Goal: Information Seeking & Learning: Find contact information

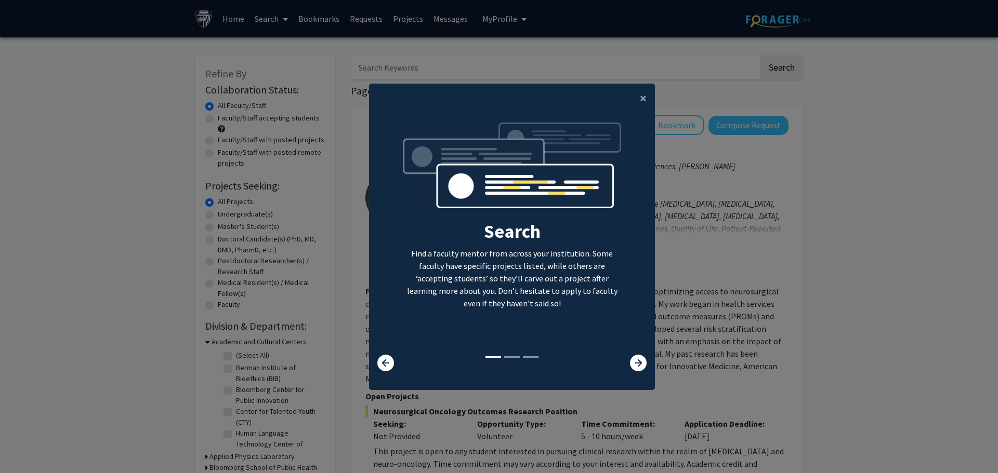
click at [625, 104] on div "×" at bounding box center [512, 98] width 286 height 29
click at [637, 109] on button "×" at bounding box center [642, 98] width 23 height 29
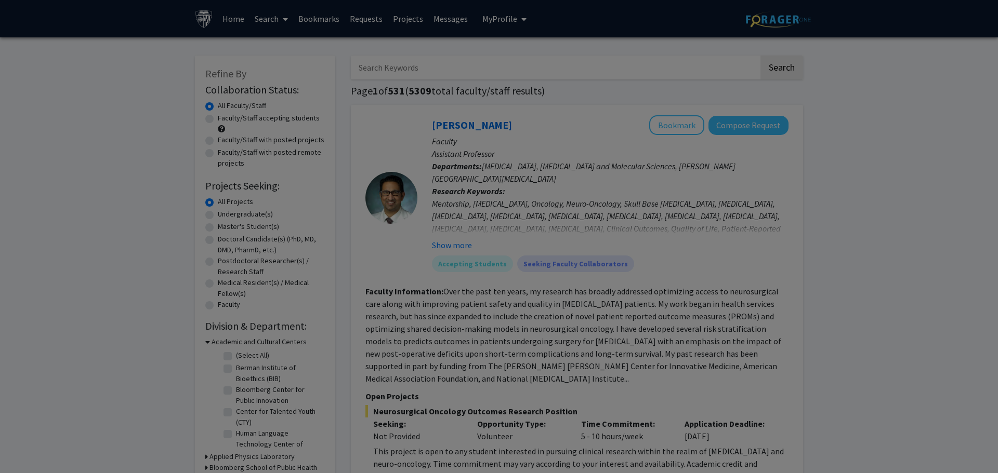
click at [639, 103] on div "Search Find a faculty mentor from across your institution. Some faculty have sp…" at bounding box center [512, 127] width 285 height 234
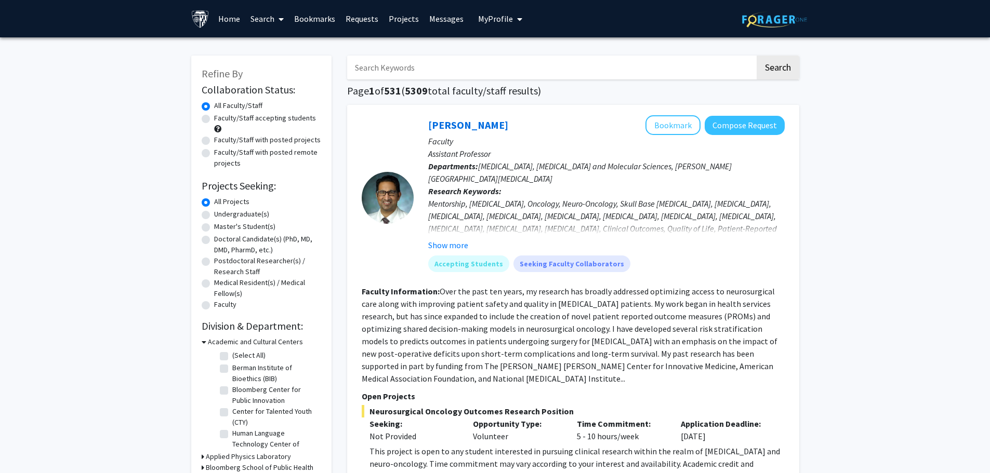
click at [214, 227] on label "Master's Student(s)" at bounding box center [244, 226] width 61 height 11
click at [214, 227] on input "Master's Student(s)" at bounding box center [217, 224] width 7 height 7
radio input "true"
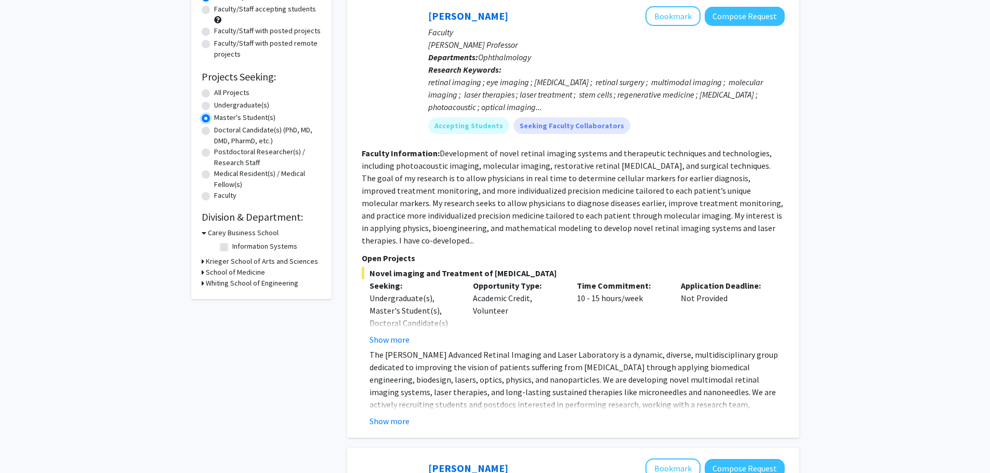
scroll to position [104, 0]
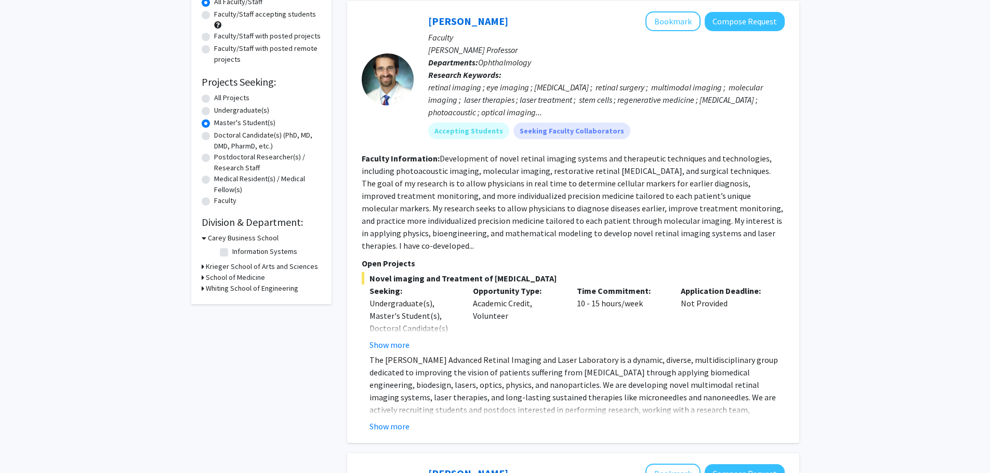
click at [201, 267] on div "Refine By Collaboration Status: Collaboration Status All Faculty/Staff Collabor…" at bounding box center [261, 128] width 140 height 353
click at [204, 267] on div "Krieger School of Arts and Sciences" at bounding box center [262, 266] width 120 height 11
click at [209, 291] on h3 "Whiting School of Engineering" at bounding box center [252, 288] width 93 height 11
click at [202, 279] on icon at bounding box center [203, 277] width 3 height 11
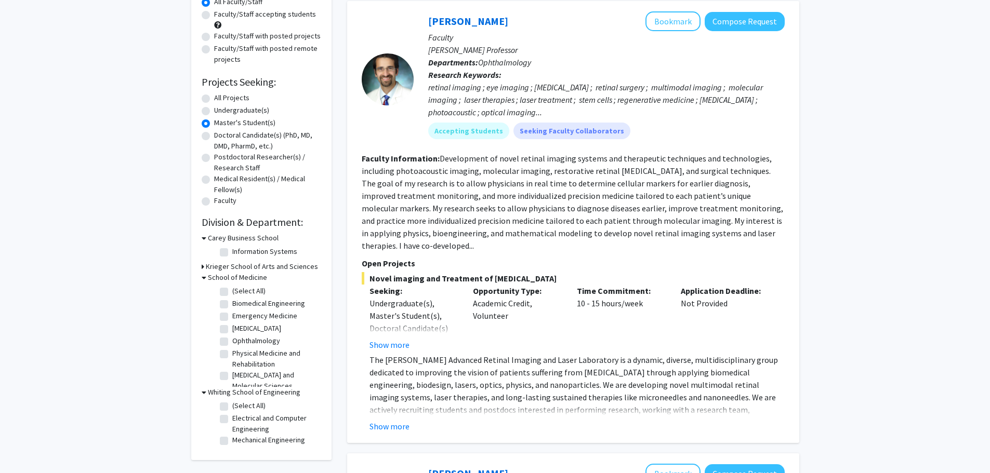
click at [203, 277] on icon at bounding box center [204, 277] width 5 height 11
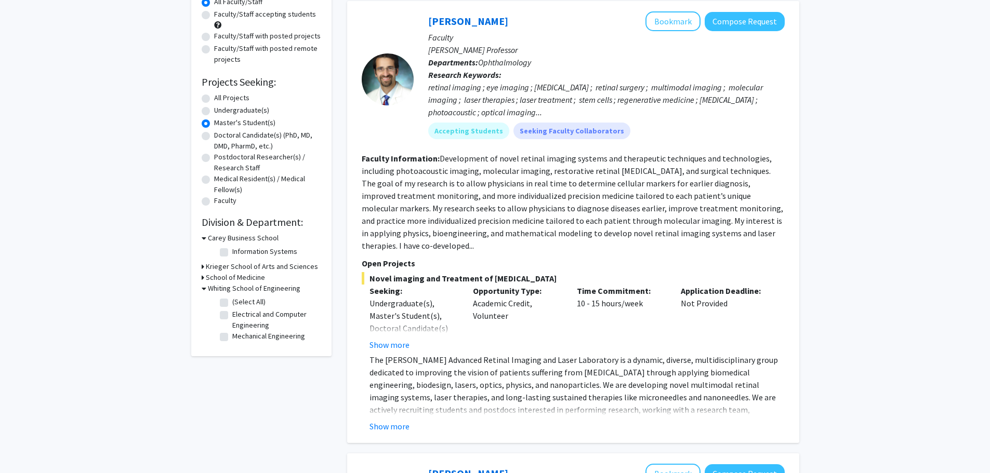
click at [203, 267] on icon at bounding box center [203, 266] width 3 height 11
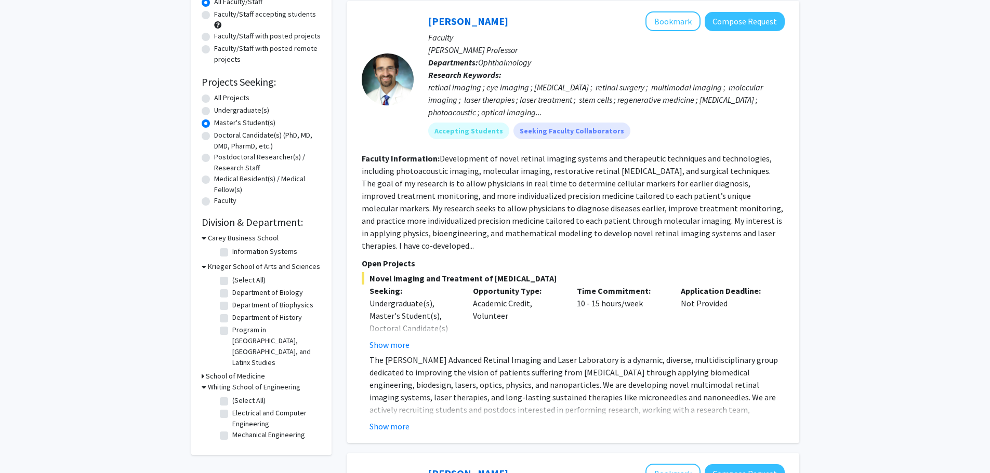
click at [232, 293] on label "Department of Biology" at bounding box center [267, 292] width 71 height 11
click at [232, 293] on input "Department of Biology" at bounding box center [235, 290] width 7 height 7
checkbox input "true"
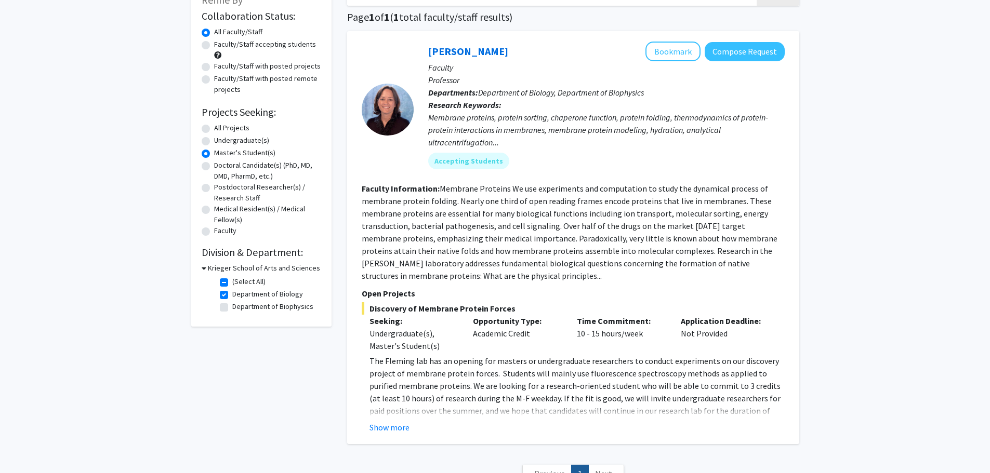
scroll to position [104, 0]
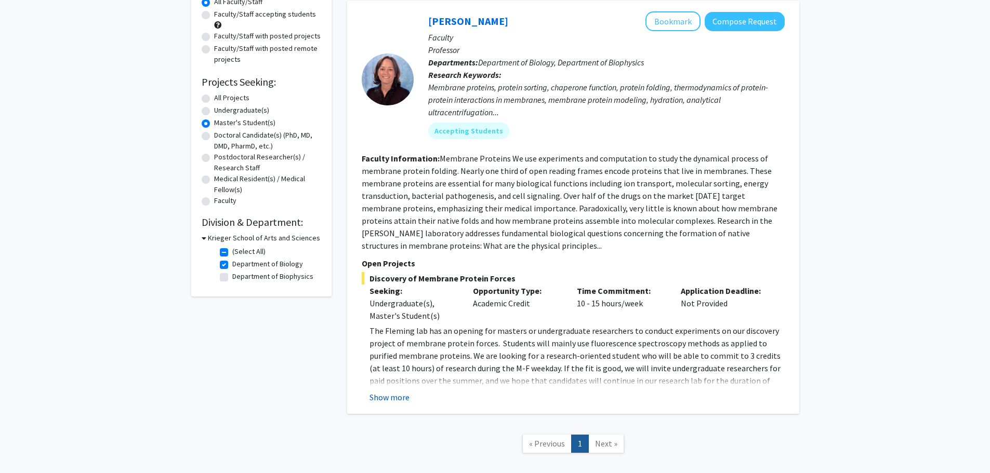
click at [389, 399] on button "Show more" at bounding box center [390, 397] width 40 height 12
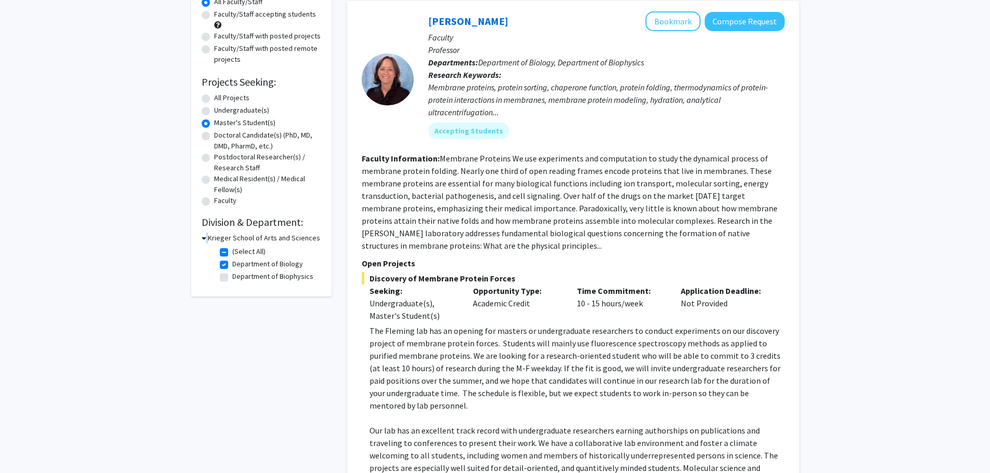
click at [206, 241] on div "Krieger School of Arts and Sciences" at bounding box center [262, 238] width 120 height 11
click at [202, 240] on icon at bounding box center [204, 238] width 5 height 11
click at [205, 241] on div "Krieger School of Arts and Sciences" at bounding box center [262, 238] width 120 height 11
click at [202, 240] on icon at bounding box center [203, 238] width 3 height 11
click at [232, 252] on label "(Select All)" at bounding box center [248, 251] width 33 height 11
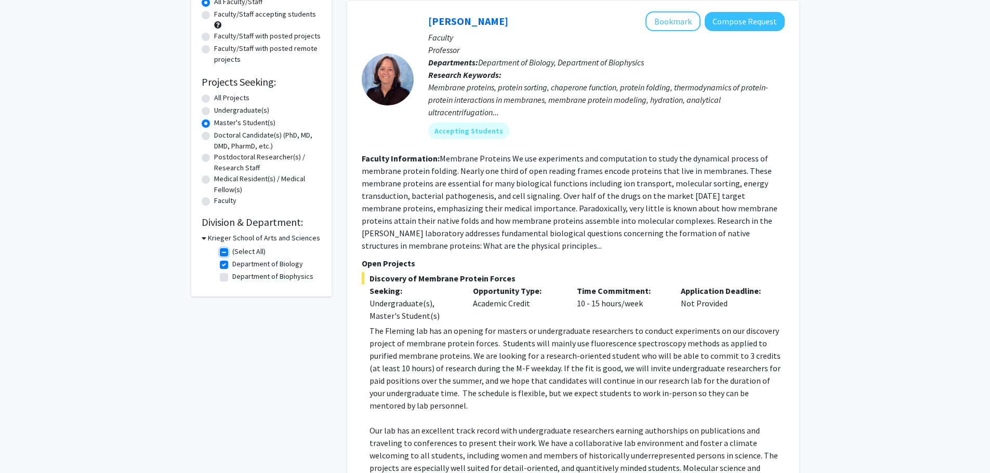
click at [232, 252] on input "(Select All)" at bounding box center [235, 249] width 7 height 7
checkbox input "false"
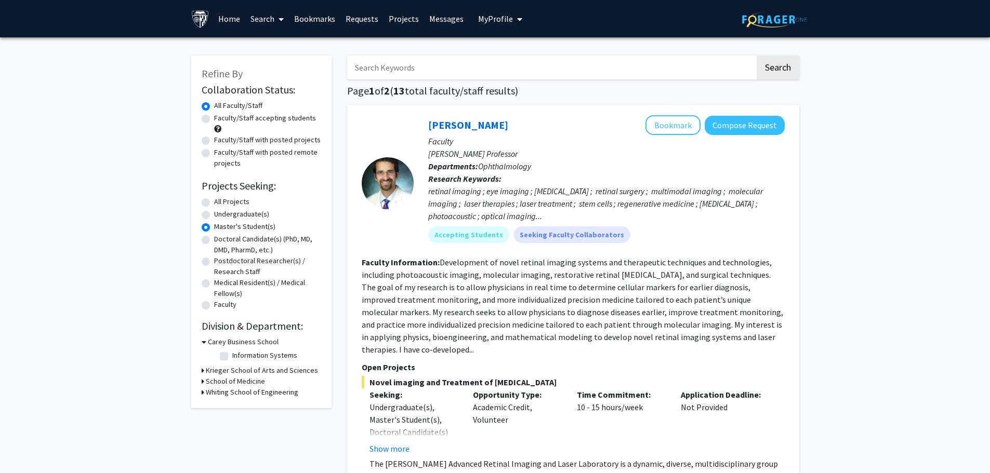
click at [202, 370] on div "Refine By Collaboration Status: Collaboration Status All Faculty/Staff Collabor…" at bounding box center [261, 232] width 140 height 353
click at [203, 370] on icon at bounding box center [203, 370] width 3 height 11
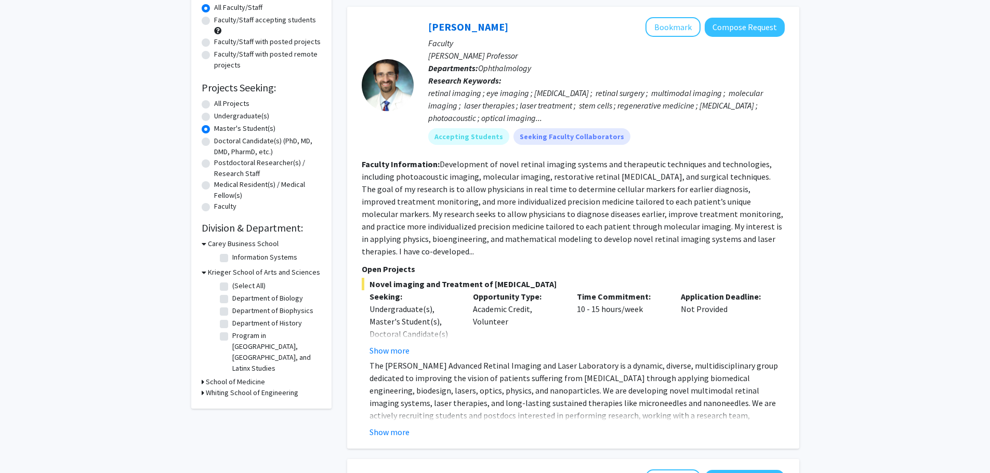
scroll to position [104, 0]
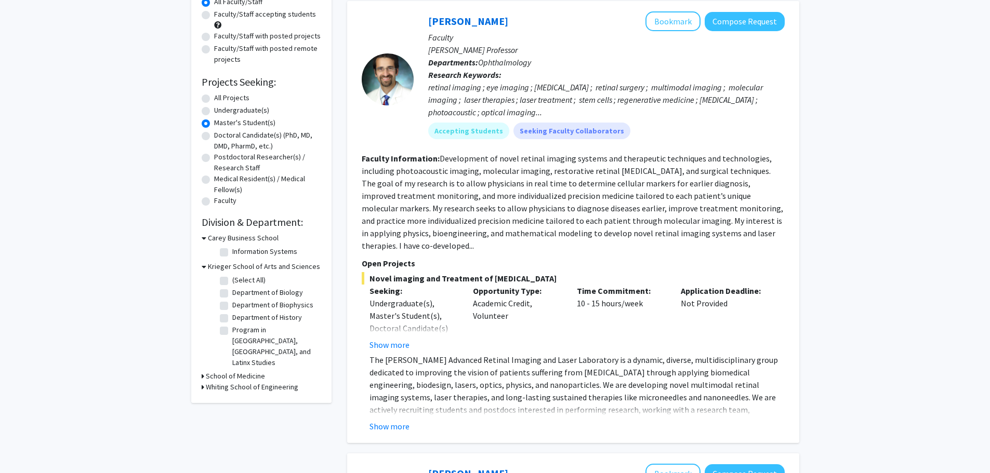
click at [204, 371] on div "School of Medicine" at bounding box center [262, 376] width 120 height 11
click at [201, 367] on div "Refine By Collaboration Status: Collaboration Status All Faculty/Staff Collabor…" at bounding box center [261, 178] width 140 height 452
click at [206, 371] on h3 "School of Medicine" at bounding box center [235, 376] width 59 height 11
click at [232, 385] on label "(Select All)" at bounding box center [248, 390] width 33 height 11
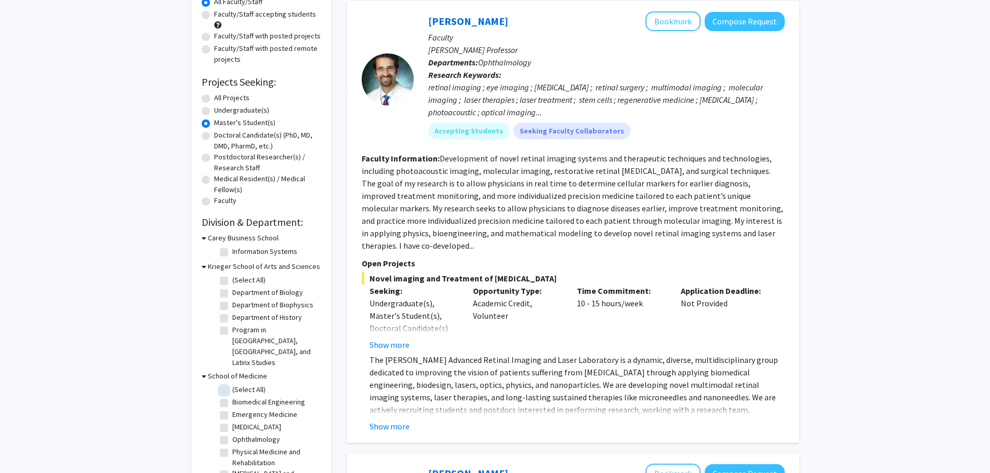
click at [232, 385] on input "(Select All)" at bounding box center [235, 388] width 7 height 7
checkbox input "true"
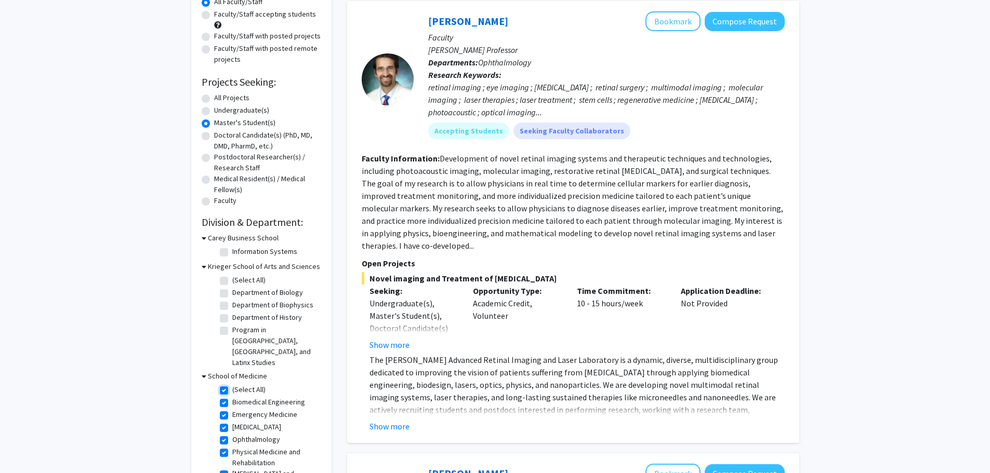
checkbox input "true"
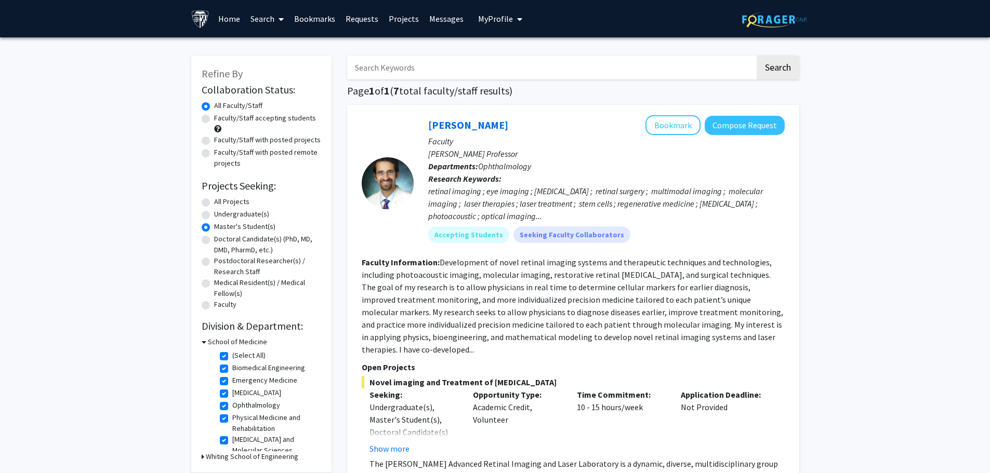
click at [204, 339] on icon at bounding box center [204, 342] width 5 height 11
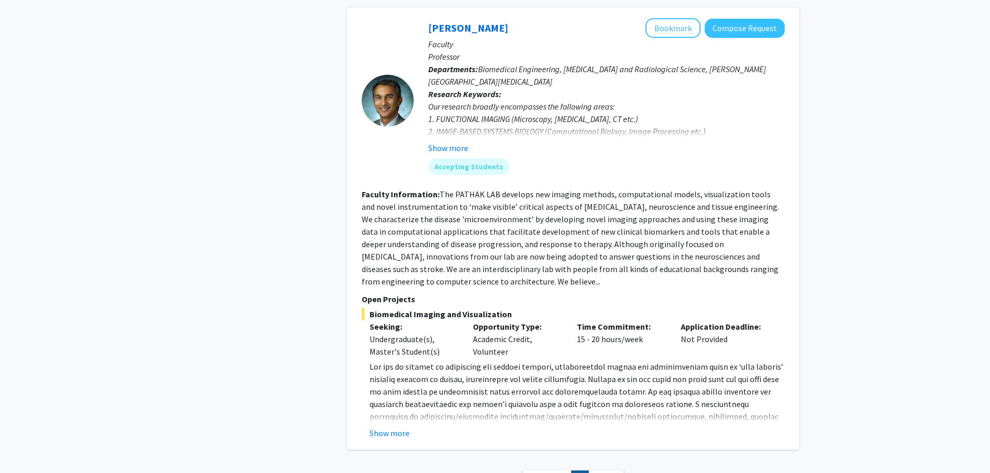
scroll to position [3293, 0]
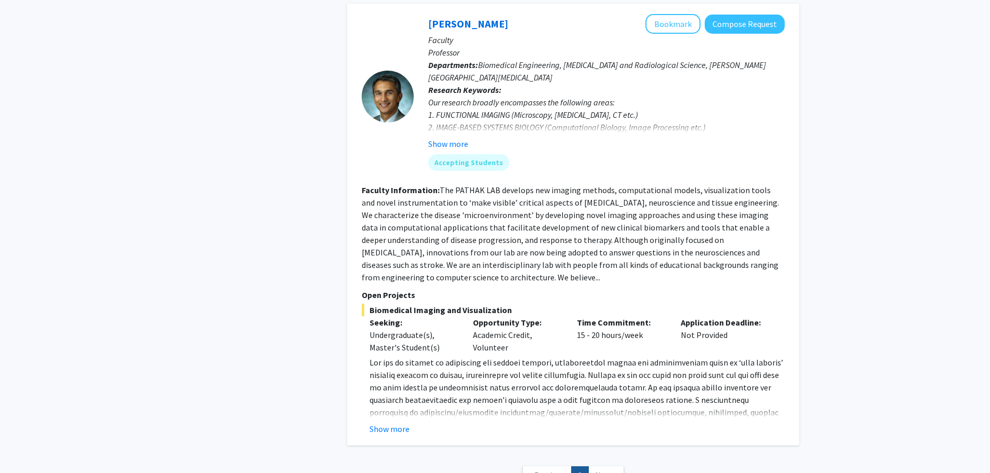
click at [603, 470] on span "Next »" at bounding box center [606, 475] width 22 height 10
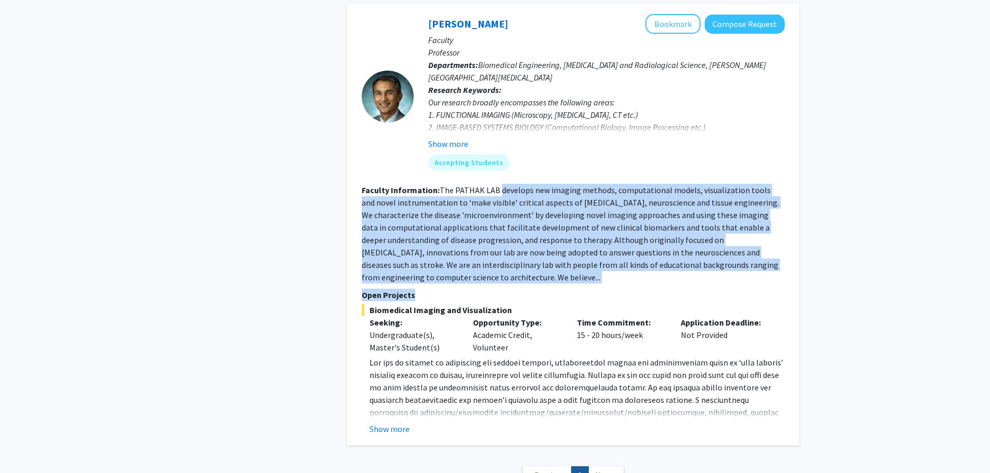
drag, startPoint x: 497, startPoint y: 104, endPoint x: 708, endPoint y: 217, distance: 239.2
click at [700, 210] on fg-search-faculty "[PERSON_NAME] Bookmark Compose Request Faculty Professor Departments: Biomedica…" at bounding box center [573, 224] width 423 height 421
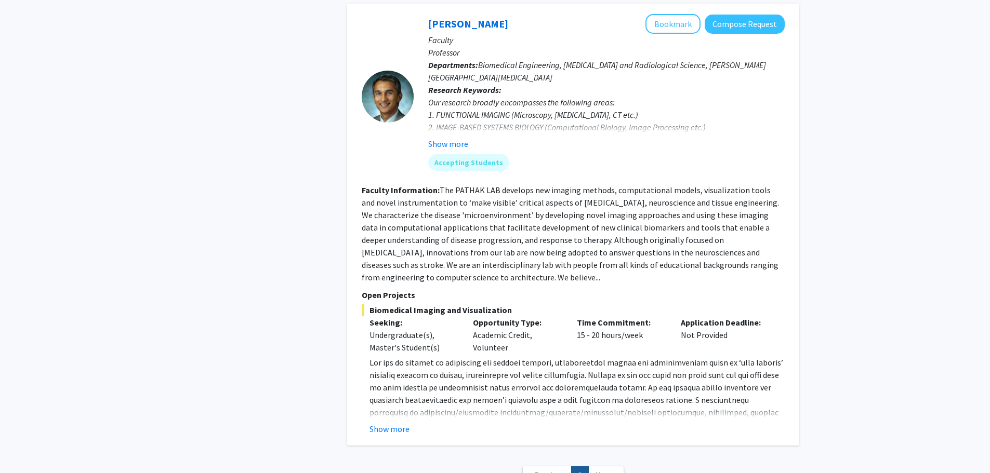
click at [732, 316] on div "Application Deadline: Not Provided" at bounding box center [725, 334] width 104 height 37
click at [459, 138] on button "Show more" at bounding box center [448, 144] width 40 height 12
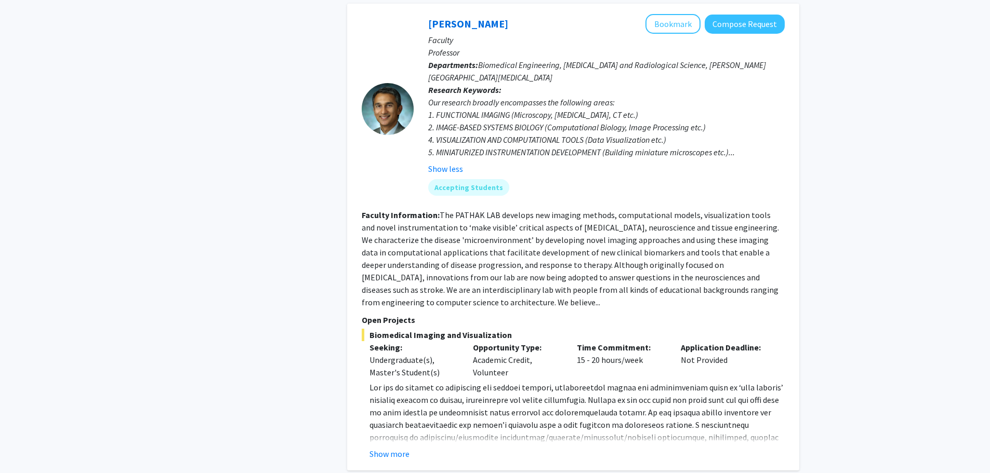
click at [391, 374] on div "[PERSON_NAME] Bookmark Compose Request Faculty Professor Departments: Biomedica…" at bounding box center [573, 237] width 452 height 467
click at [391, 448] on button "Show more" at bounding box center [390, 454] width 40 height 12
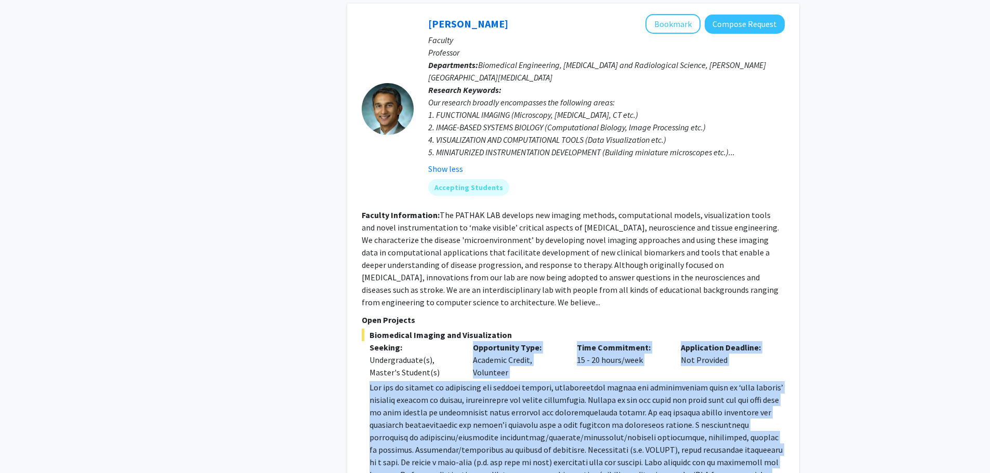
drag, startPoint x: 444, startPoint y: 290, endPoint x: 682, endPoint y: 398, distance: 261.4
click at [682, 398] on div "Biomedical Imaging and Visualization Seeking: Undergraduate(s), Master's Studen…" at bounding box center [573, 426] width 423 height 194
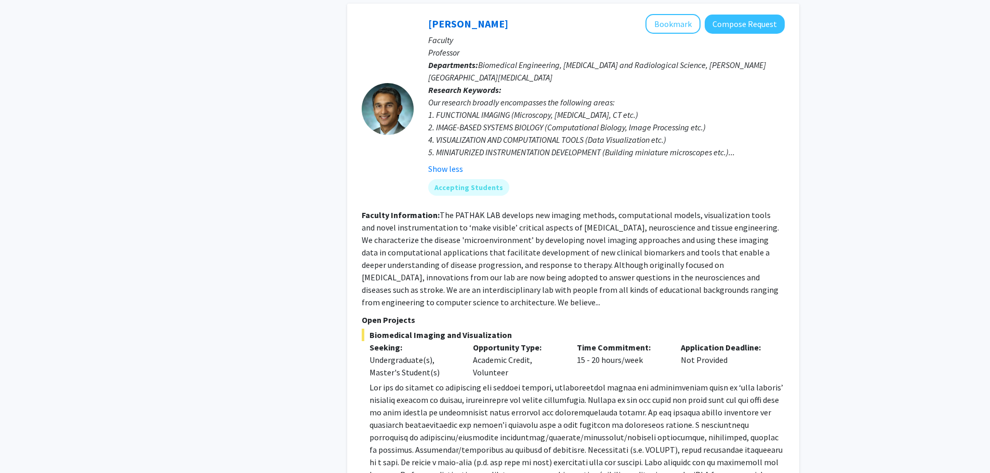
click at [703, 403] on span at bounding box center [577, 443] width 414 height 123
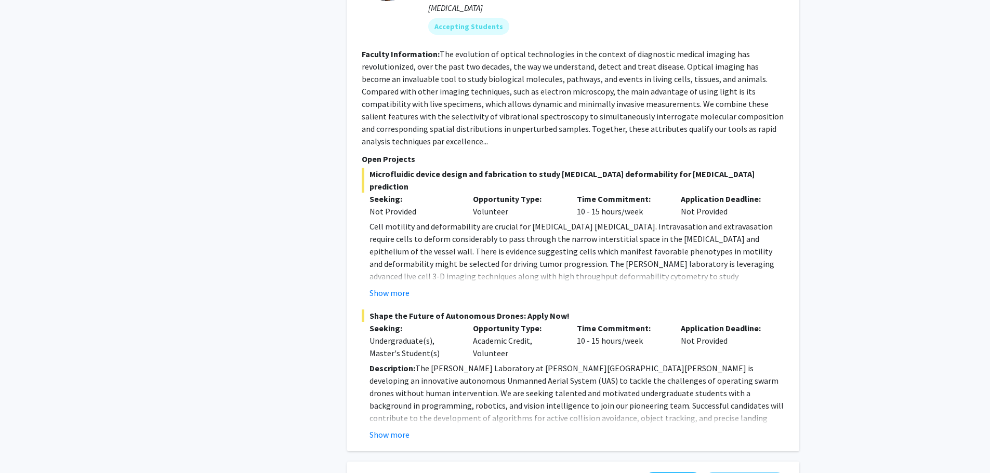
scroll to position [2826, 0]
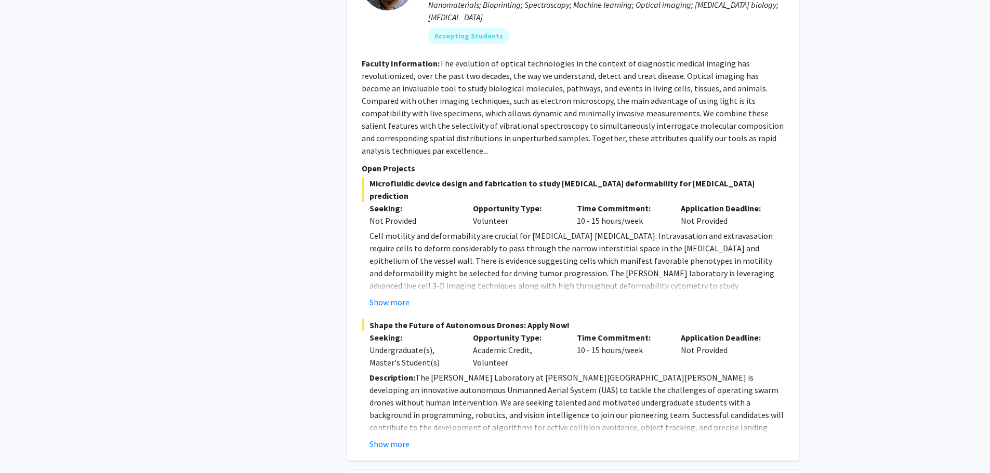
click at [406, 438] on button "Show more" at bounding box center [390, 444] width 40 height 12
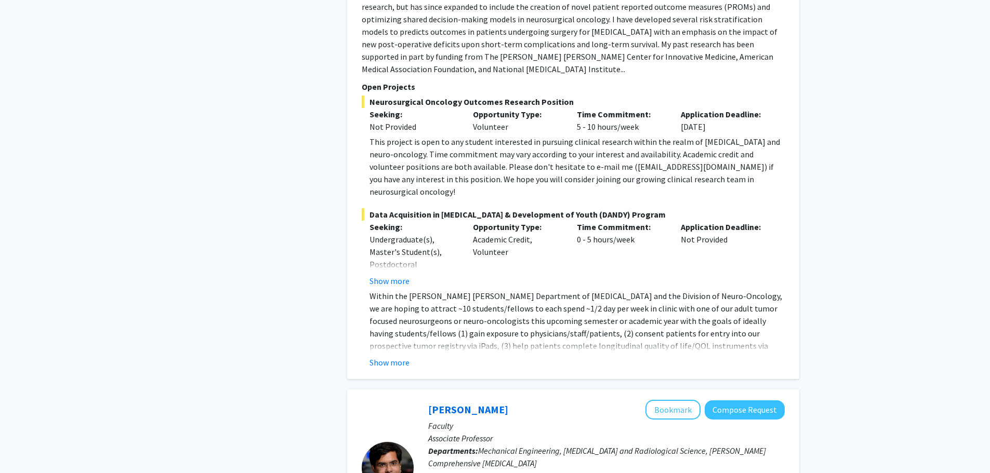
scroll to position [2306, 0]
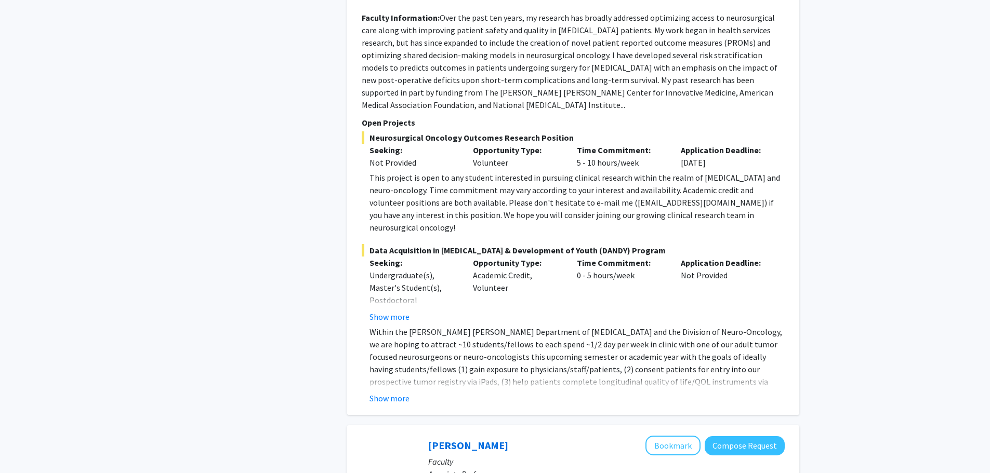
click at [394, 311] on button "Show more" at bounding box center [390, 317] width 40 height 12
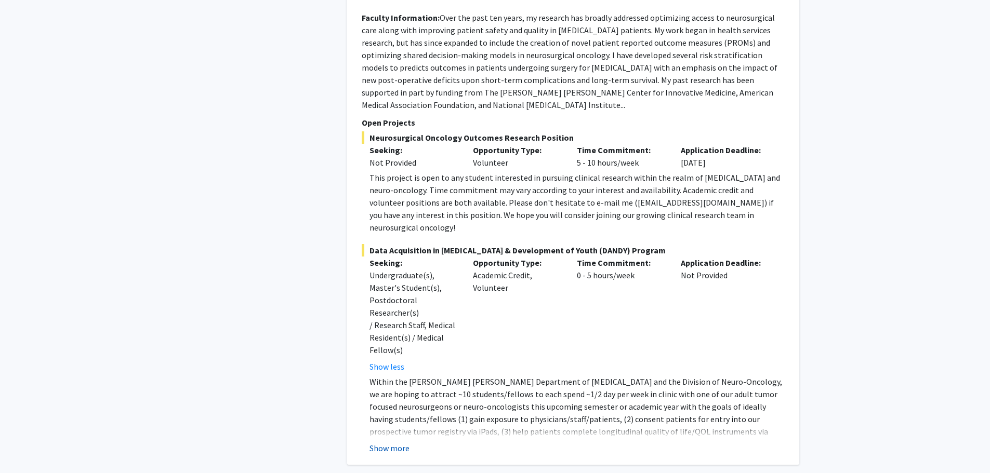
click at [393, 442] on button "Show more" at bounding box center [390, 448] width 40 height 12
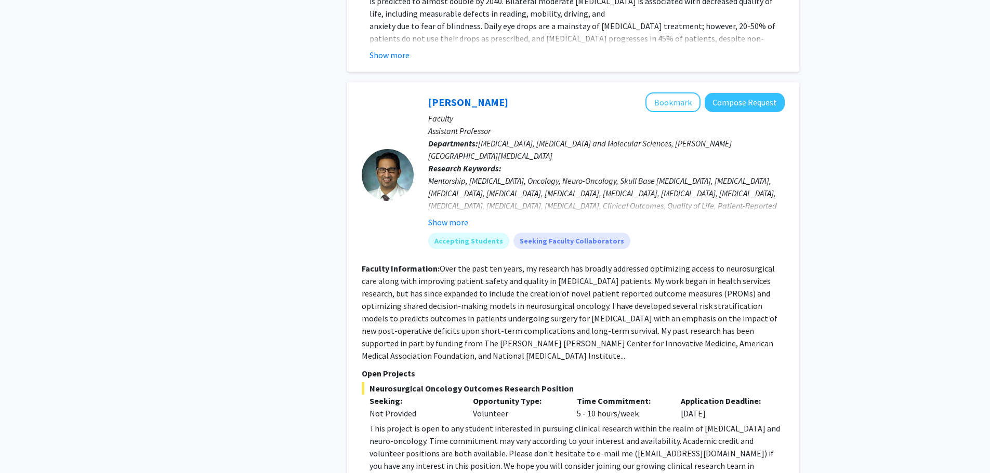
scroll to position [2046, 0]
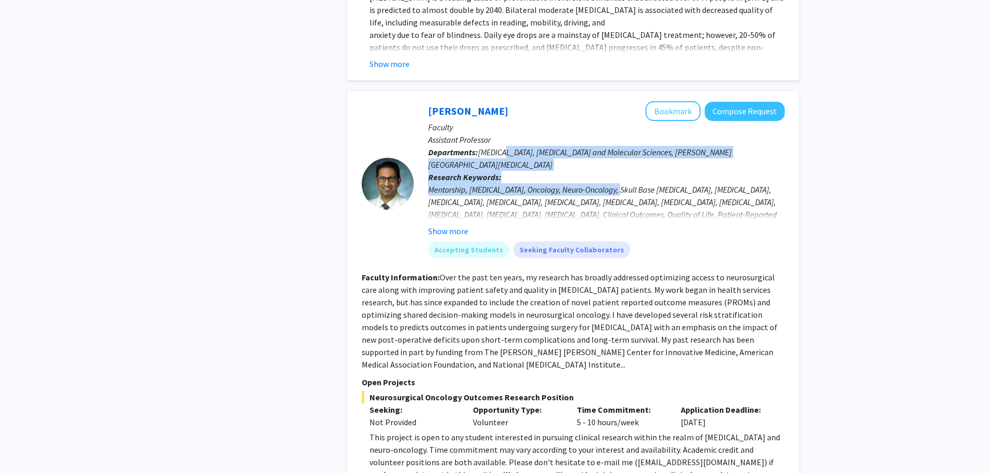
drag, startPoint x: 508, startPoint y: 104, endPoint x: 622, endPoint y: 138, distance: 119.2
click at [622, 138] on div "[PERSON_NAME] Bookmark Compose Request Faculty Assistant Professor Departments:…" at bounding box center [599, 183] width 371 height 165
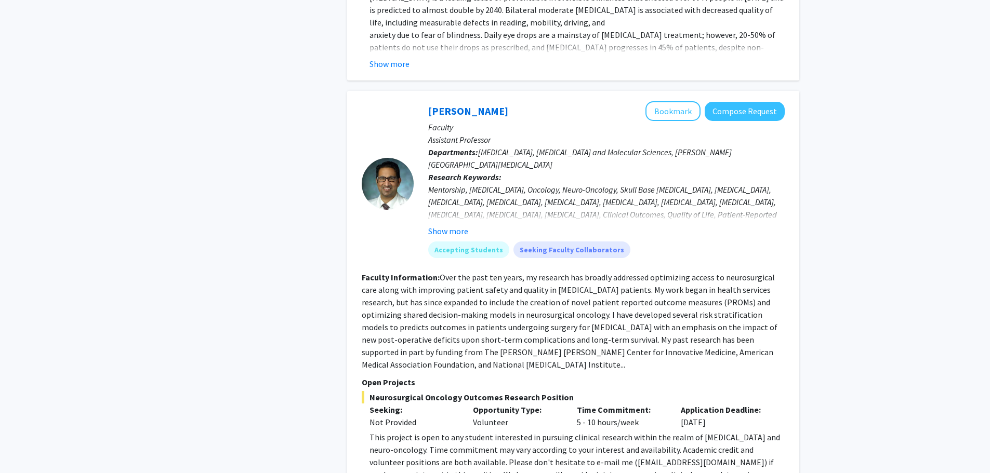
click at [595, 301] on fg-read-more "Over the past ten years, my research has broadly addressed optimizing access to…" at bounding box center [570, 321] width 416 height 98
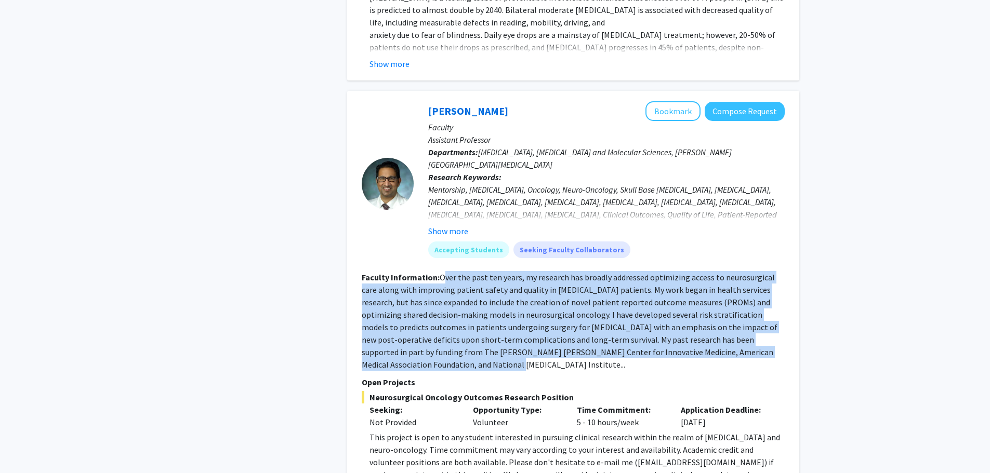
drag, startPoint x: 444, startPoint y: 232, endPoint x: 781, endPoint y: 321, distance: 347.9
click at [803, 308] on div "Search Page 1 of 1 ( 7 total faculty/staff results) [PERSON_NAME] Bookmark Comp…" at bounding box center [573, 163] width 468 height 4328
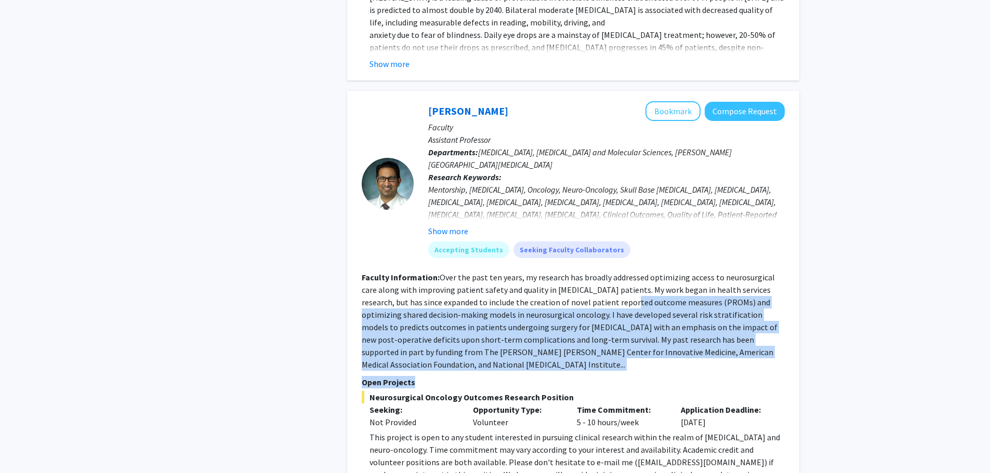
drag, startPoint x: 597, startPoint y: 246, endPoint x: 754, endPoint y: 320, distance: 172.7
click at [754, 320] on fg-search-faculty "[PERSON_NAME] Bookmark Compose Request Faculty Assistant Professor Departments:…" at bounding box center [573, 470] width 423 height 738
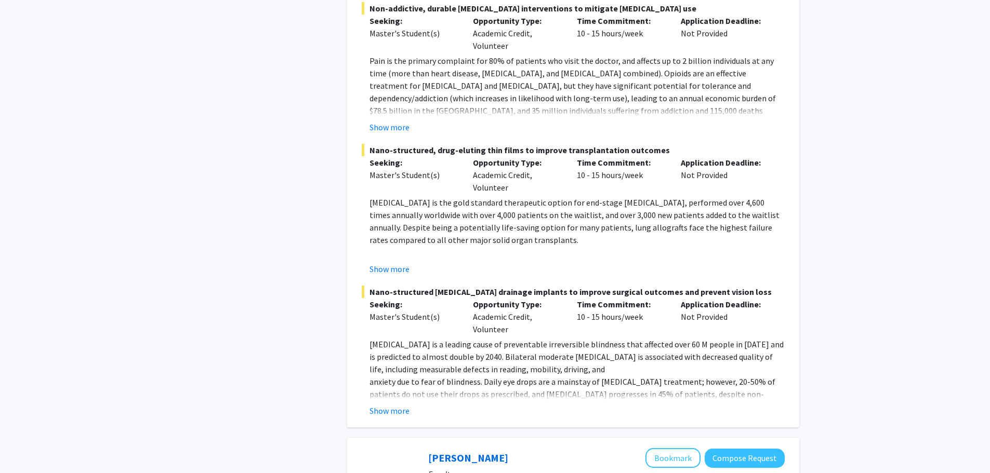
scroll to position [1630, 0]
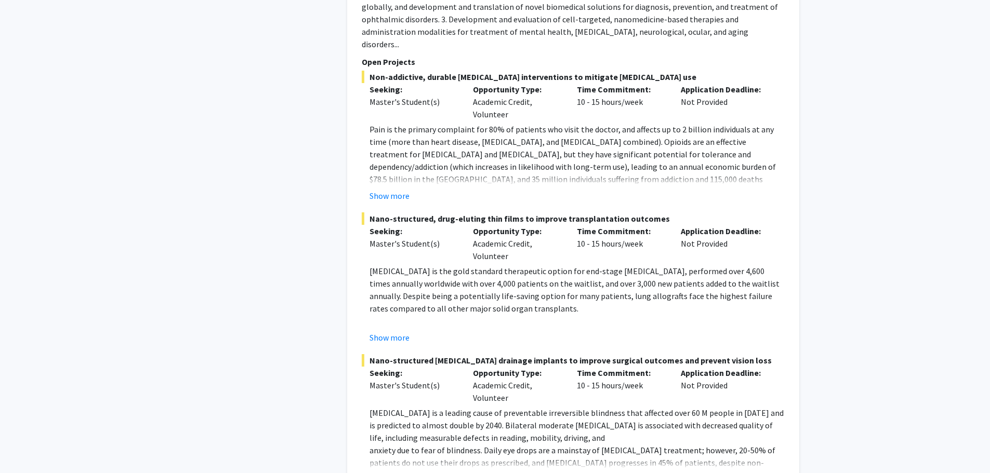
click at [382, 473] on button "Show more" at bounding box center [390, 479] width 40 height 12
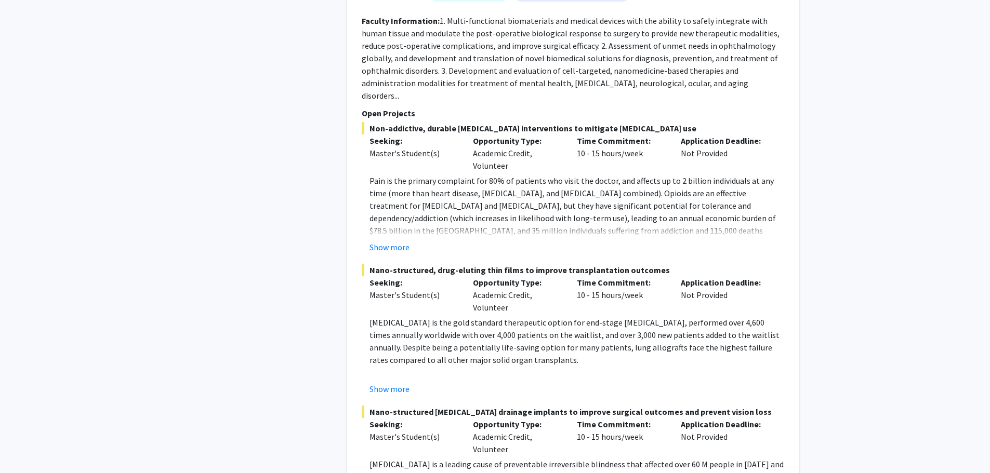
scroll to position [1578, 0]
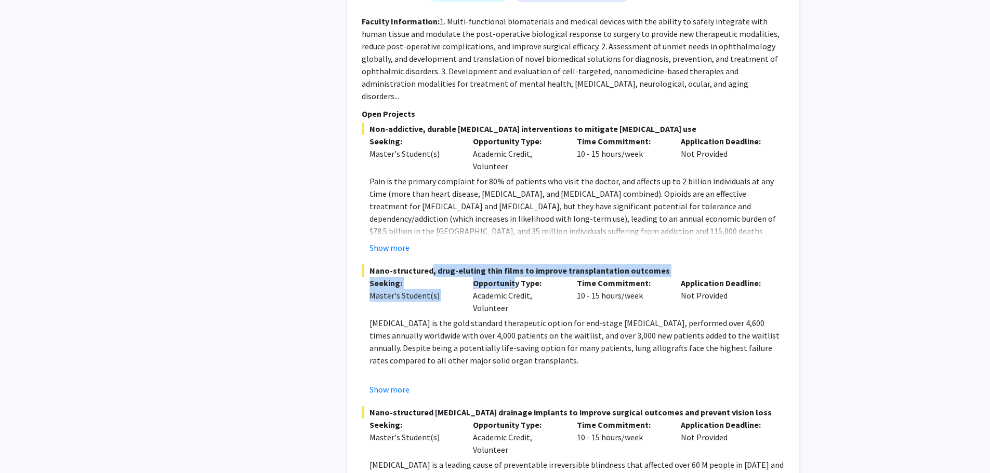
drag, startPoint x: 427, startPoint y: 226, endPoint x: 515, endPoint y: 234, distance: 88.8
click at [515, 265] on div "Nano-structured, drug-eluting thin films to improve transplantation outcomes Se…" at bounding box center [573, 330] width 423 height 131
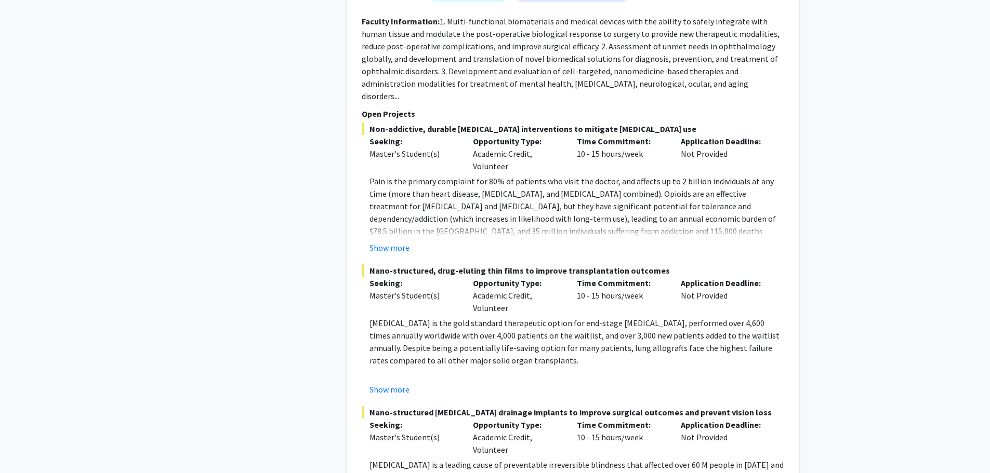
click at [540, 317] on p "[MEDICAL_DATA] is the gold standard therapeutic option for end-stage [MEDICAL_D…" at bounding box center [577, 342] width 415 height 50
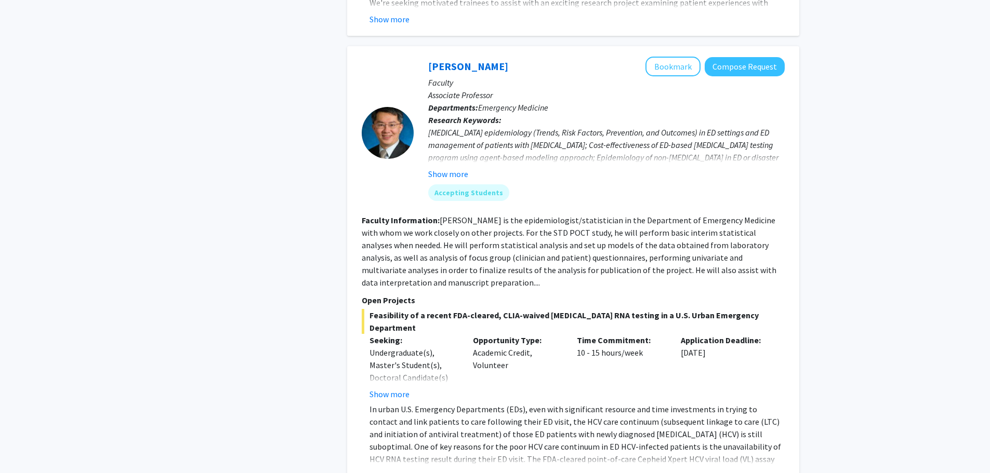
scroll to position [955, 0]
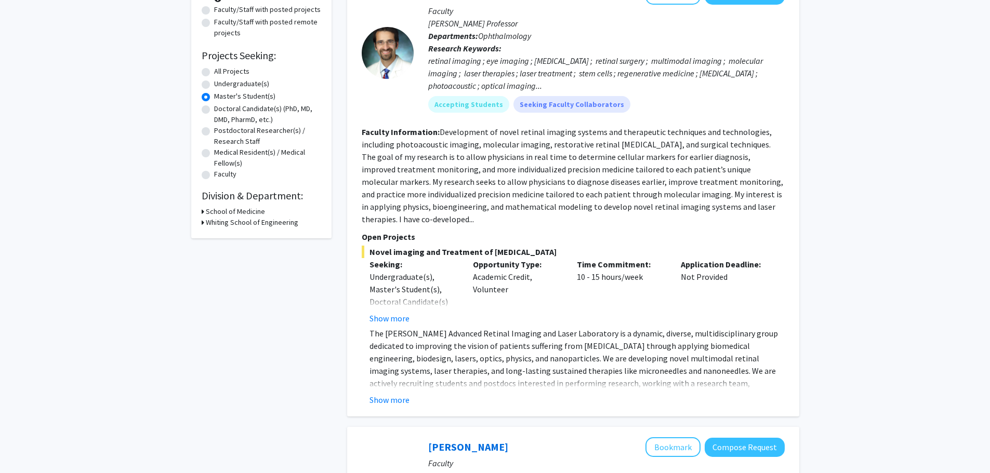
scroll to position [0, 0]
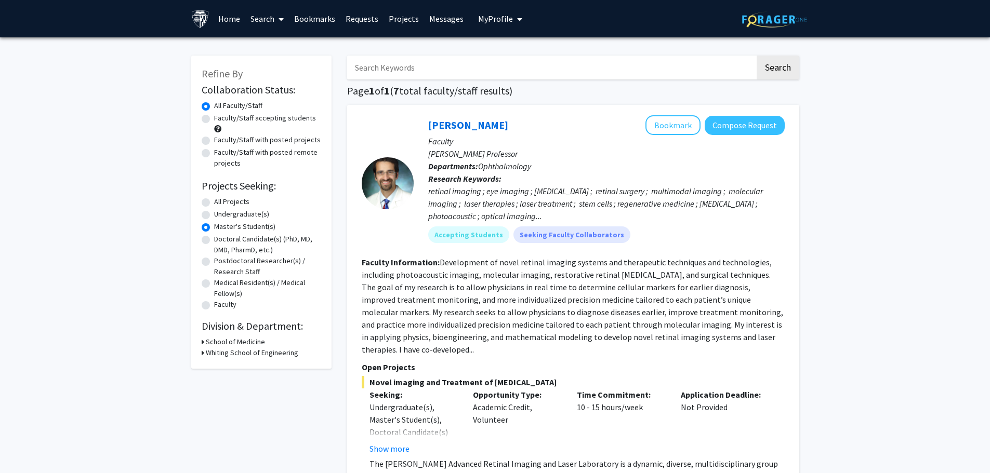
click at [202, 344] on icon at bounding box center [203, 342] width 3 height 11
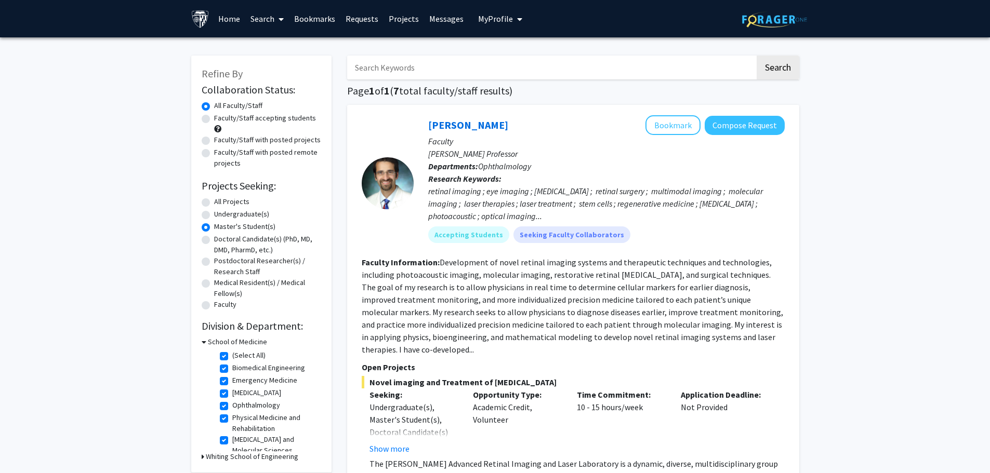
click at [202, 342] on icon at bounding box center [204, 342] width 5 height 11
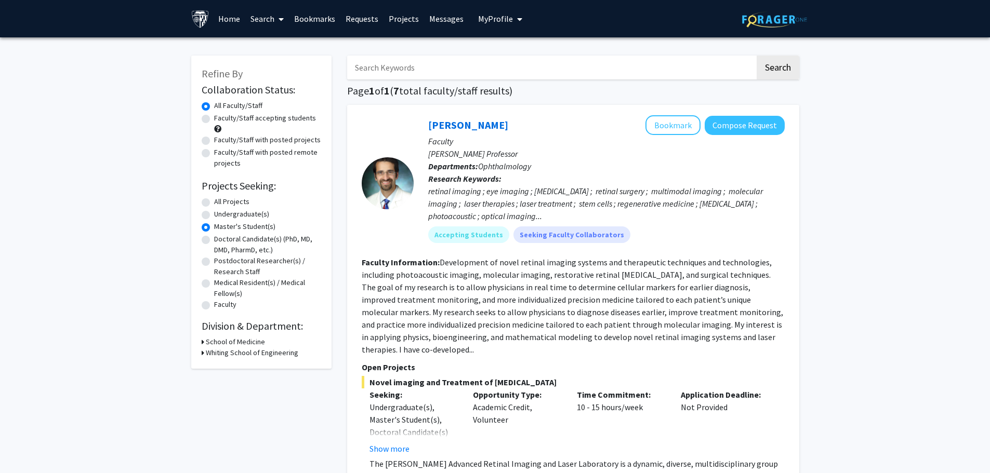
click at [202, 354] on icon at bounding box center [203, 353] width 3 height 11
click at [203, 352] on icon at bounding box center [204, 353] width 5 height 11
click at [202, 339] on icon at bounding box center [203, 342] width 3 height 11
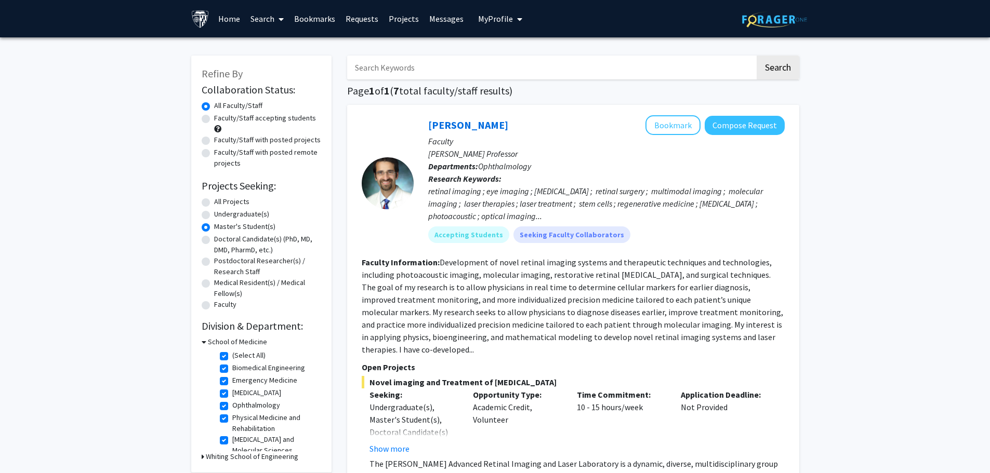
click at [232, 357] on label "(Select All)" at bounding box center [248, 355] width 33 height 11
click at [232, 357] on input "(Select All)" at bounding box center [235, 353] width 7 height 7
checkbox input "false"
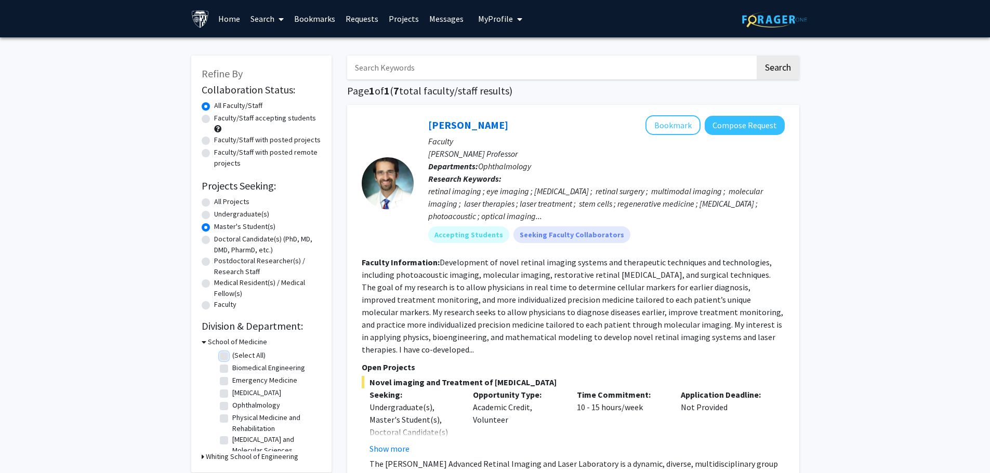
checkbox input "false"
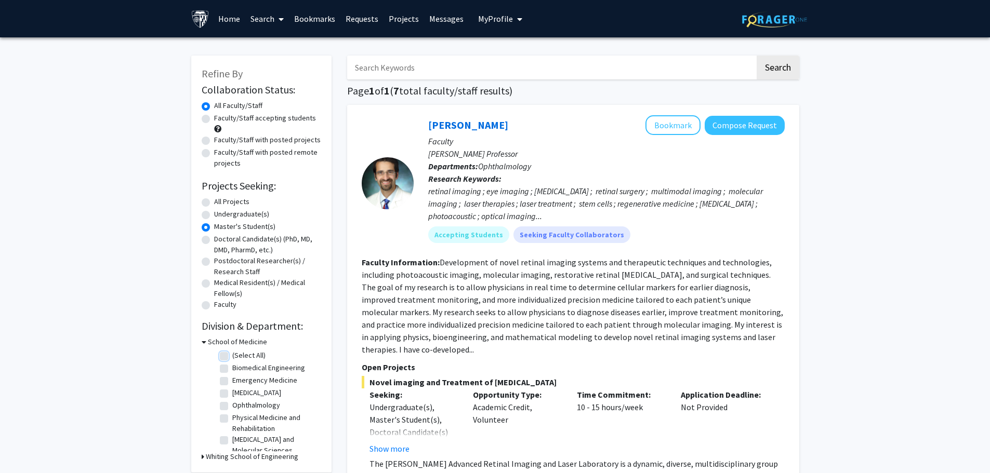
checkbox input "false"
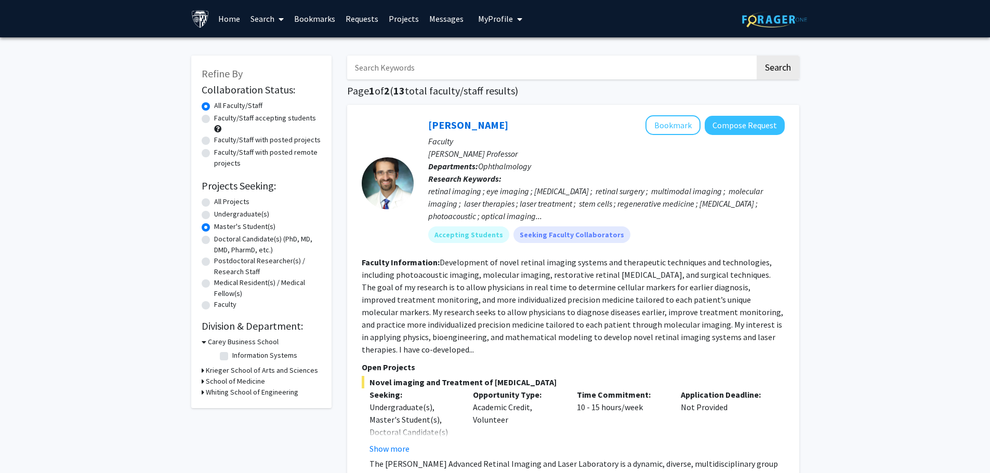
scroll to position [52, 0]
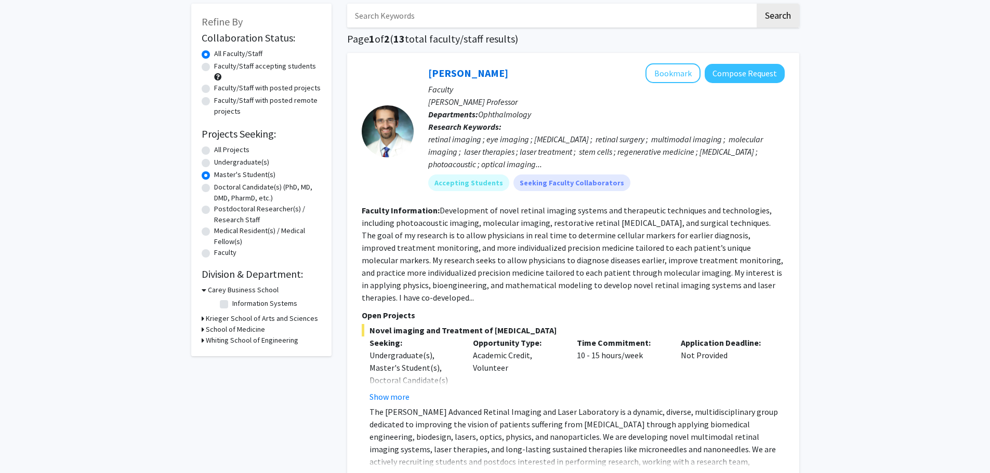
click at [206, 320] on h3 "Krieger School of Arts and Sciences" at bounding box center [262, 318] width 112 height 11
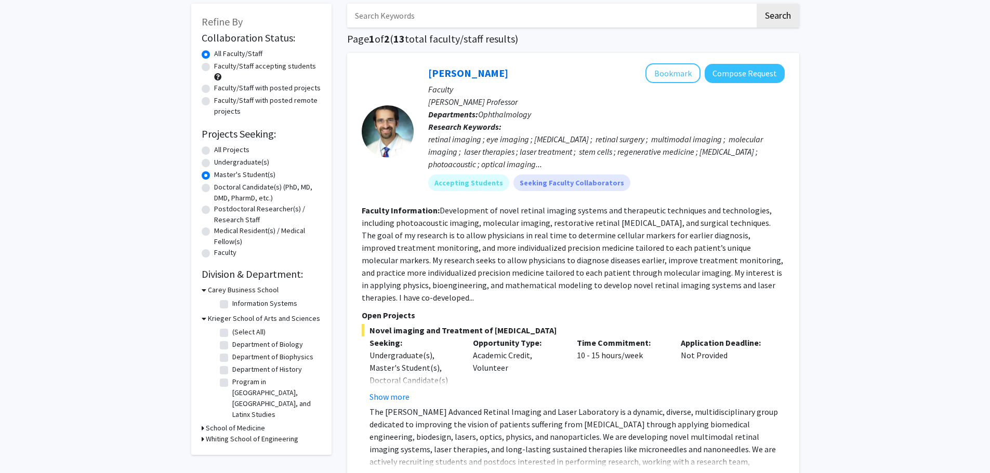
click at [232, 345] on label "Department of Biology" at bounding box center [267, 344] width 71 height 11
click at [232, 345] on input "Department of Biology" at bounding box center [235, 342] width 7 height 7
checkbox input "true"
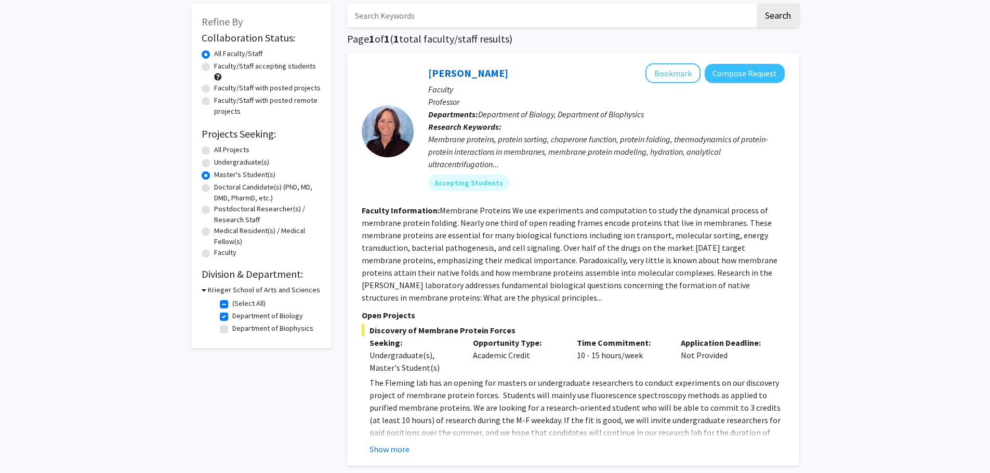
scroll to position [104, 0]
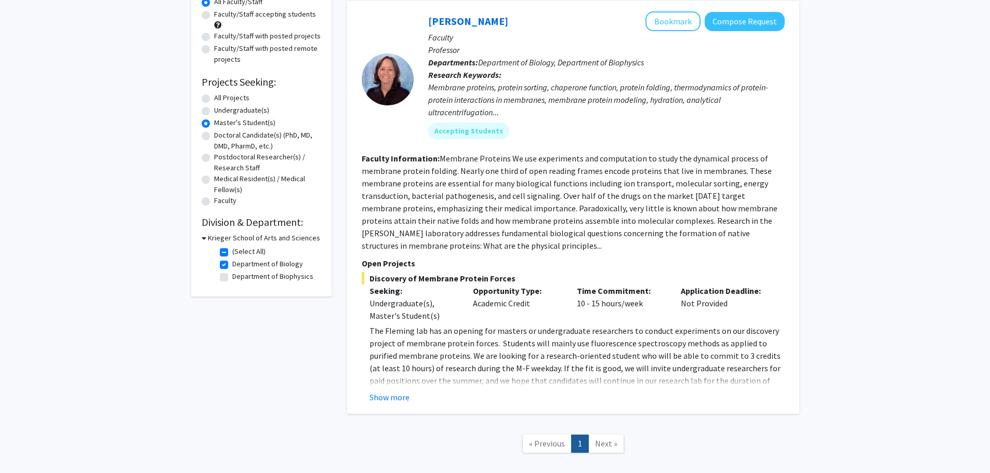
click at [390, 399] on button "Show more" at bounding box center [390, 397] width 40 height 12
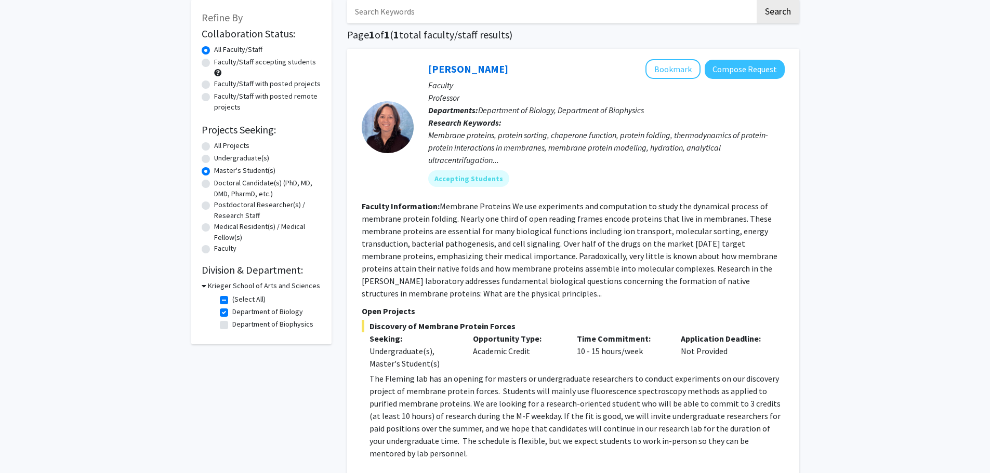
scroll to position [52, 0]
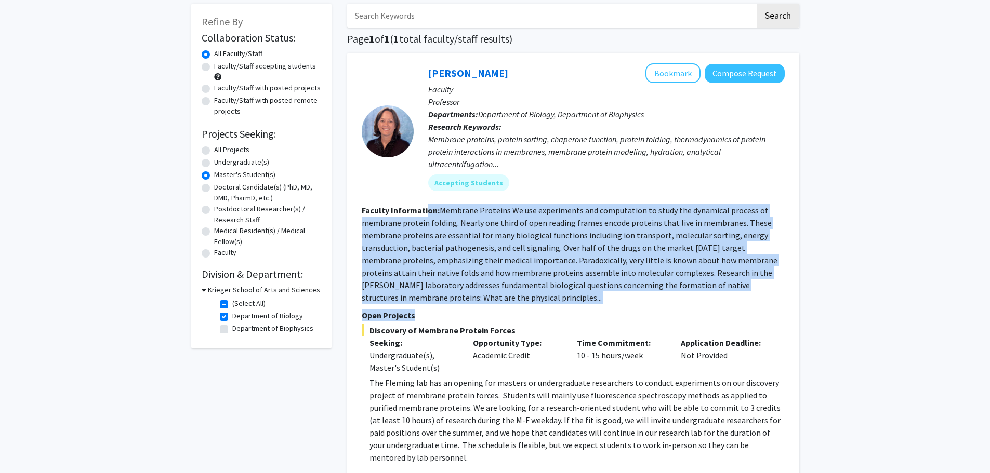
drag, startPoint x: 445, startPoint y: 225, endPoint x: 522, endPoint y: 307, distance: 112.9
click at [522, 307] on fg-search-faculty "[PERSON_NAME] Bookmark Compose Request Faculty Professor Departments: Departmen…" at bounding box center [573, 328] width 423 height 530
click at [553, 310] on p "Open Projects" at bounding box center [573, 315] width 423 height 12
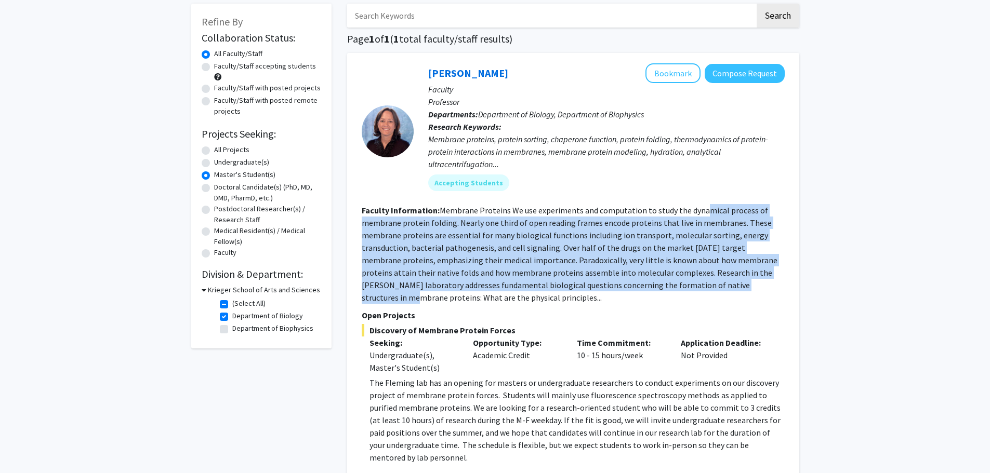
drag, startPoint x: 699, startPoint y: 215, endPoint x: 722, endPoint y: 291, distance: 79.4
click at [722, 289] on fg-read-more "Membrane Proteins We use experiments and computation to study the dynamical pro…" at bounding box center [570, 254] width 416 height 98
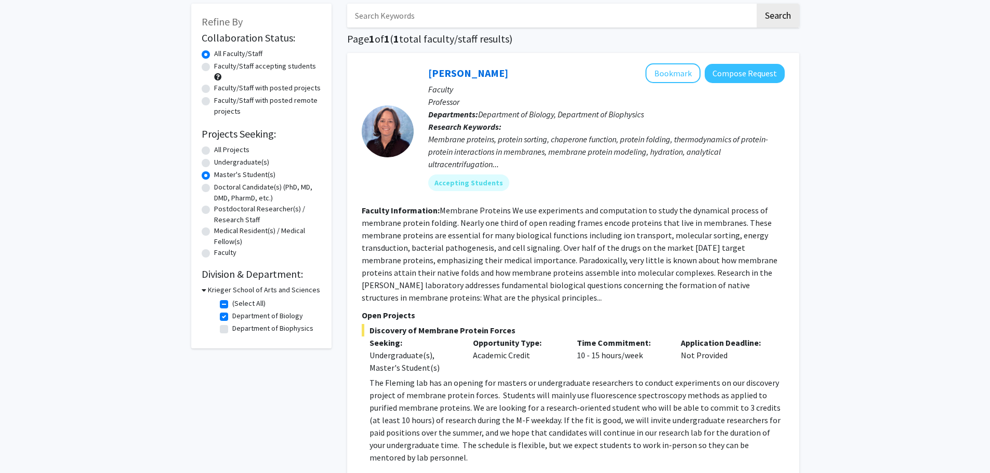
click at [721, 305] on fg-search-faculty "[PERSON_NAME] Bookmark Compose Request Faculty Professor Departments: Departmen…" at bounding box center [573, 328] width 423 height 530
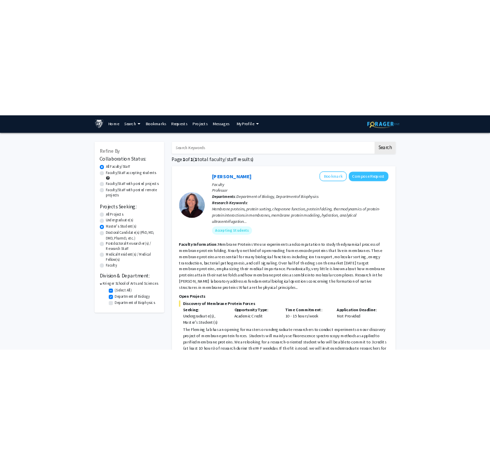
scroll to position [0, 0]
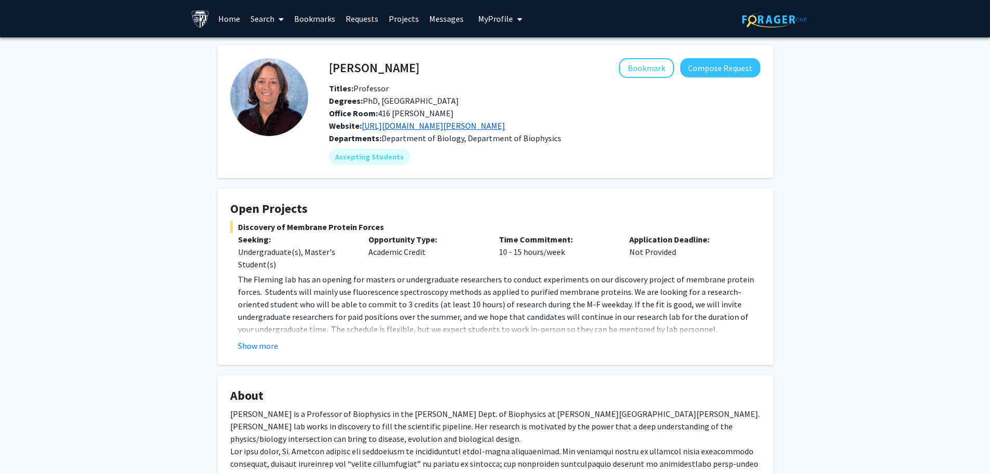
click at [425, 128] on link "https://pages.jh.edu/fleming/" at bounding box center [433, 126] width 143 height 10
drag, startPoint x: 327, startPoint y: 68, endPoint x: 449, endPoint y: 66, distance: 122.1
click at [447, 62] on div "Karen Fleming Bookmark Compose Request" at bounding box center [544, 68] width 447 height 20
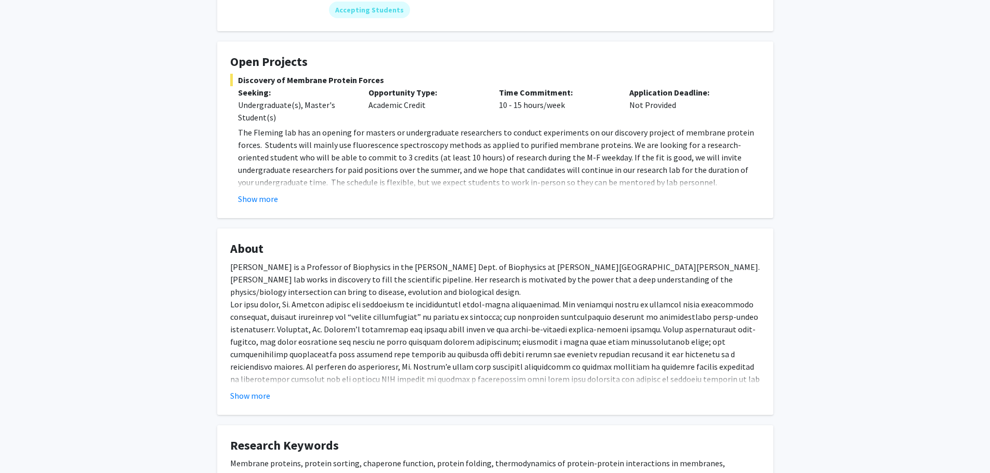
scroll to position [156, 0]
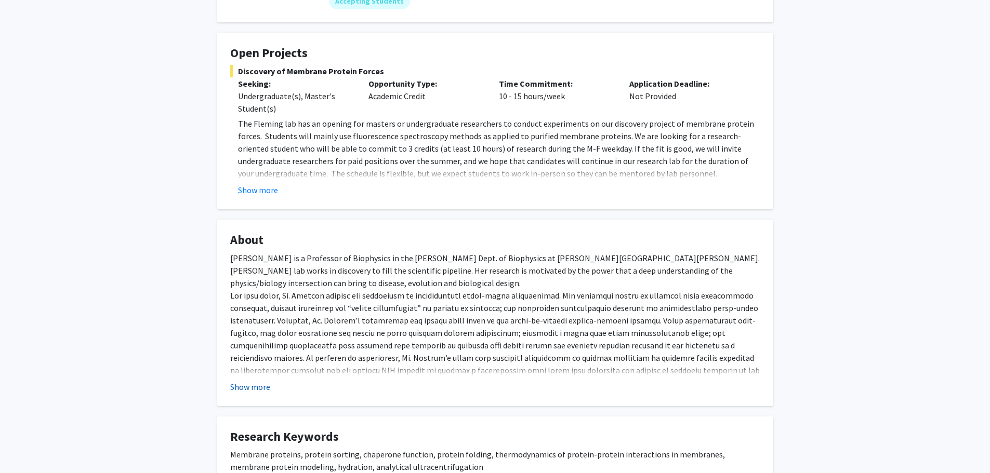
click at [254, 381] on button "Show more" at bounding box center [250, 387] width 40 height 12
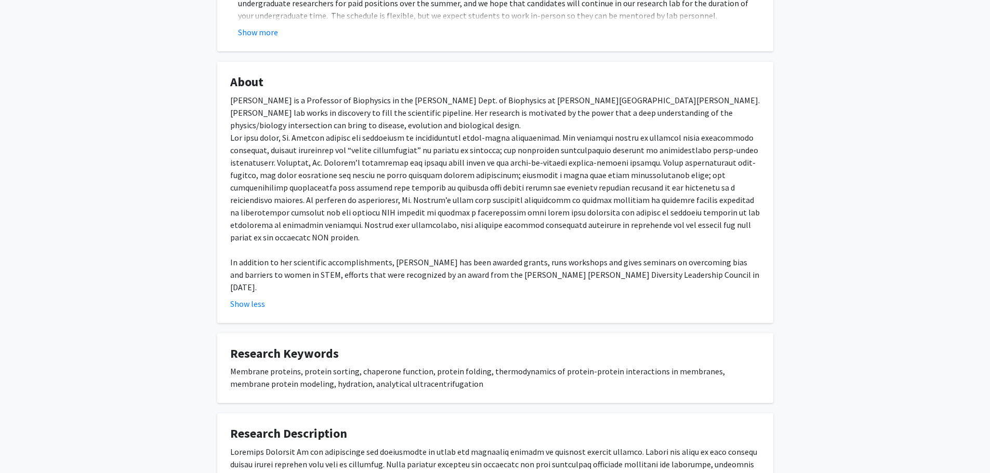
scroll to position [364, 0]
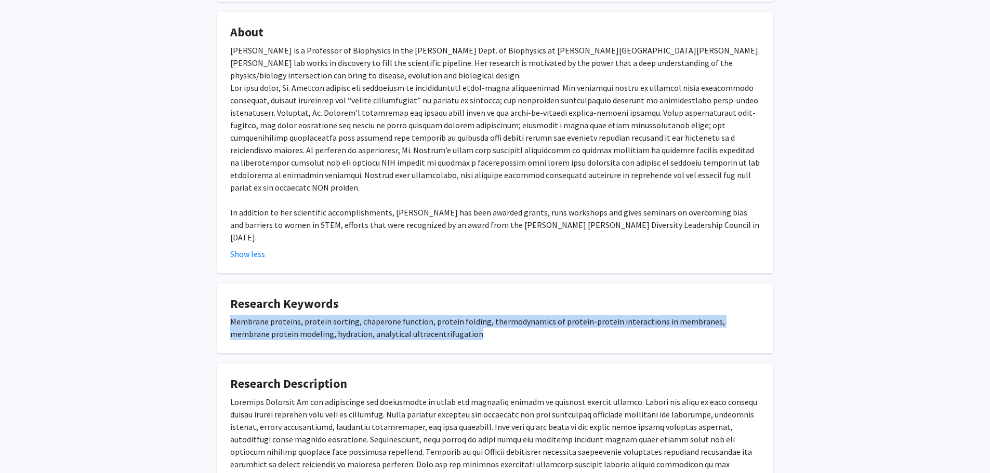
drag, startPoint x: 213, startPoint y: 309, endPoint x: 453, endPoint y: 324, distance: 240.6
click at [465, 328] on div "Karen Fleming Bookmark Compose Request Titles: Professor Degrees: PhD, Georgeto…" at bounding box center [495, 262] width 572 height 1163
copy div "Membrane proteins, protein sorting, chaperone function, protein folding, thermo…"
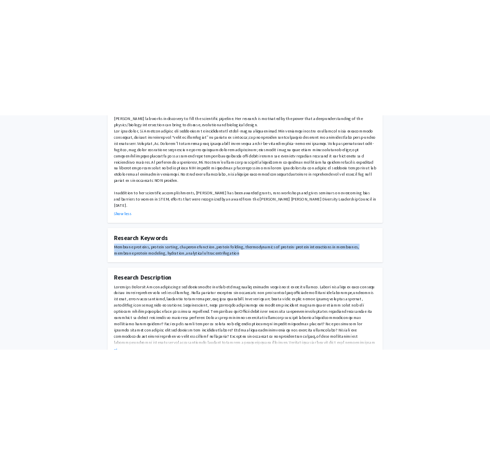
scroll to position [676, 0]
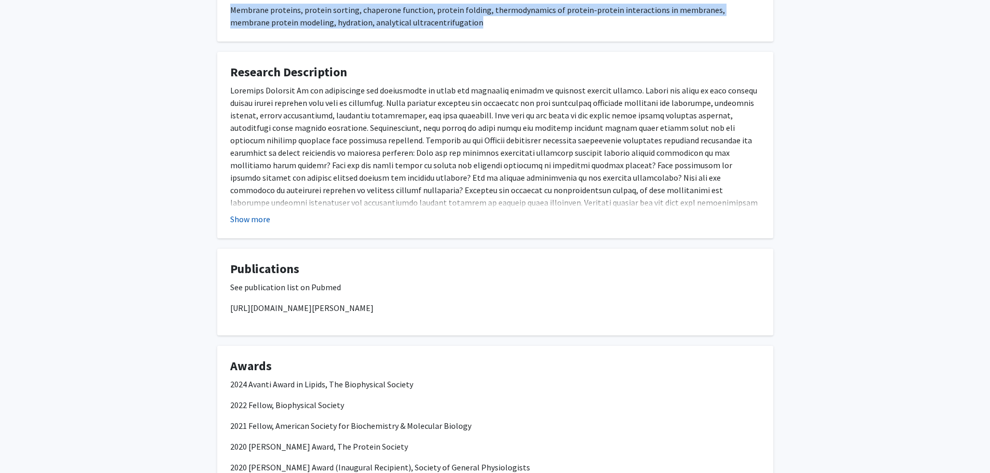
click at [248, 213] on button "Show more" at bounding box center [250, 219] width 40 height 12
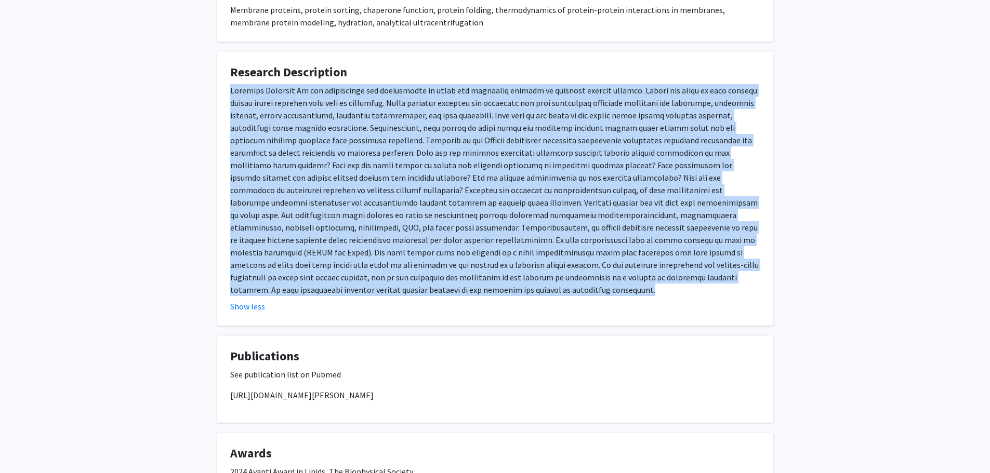
drag, startPoint x: 227, startPoint y: 77, endPoint x: 718, endPoint y: 263, distance: 525.4
click at [718, 263] on fg-card "Research Description Show less" at bounding box center [495, 189] width 556 height 274
copy div "Membrane Proteins We use experiments and computation to study the dynamical pro…"
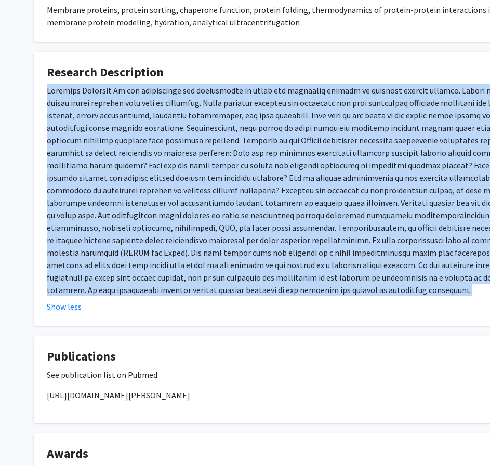
copy div "Membrane Proteins We use experiments and computation to study the dynamical pro…"
drag, startPoint x: 346, startPoint y: 366, endPoint x: 61, endPoint y: 378, distance: 284.5
click at [42, 377] on fg-card "Publications See publication list on Pubmed https://pubmed.ncbi.nlm.nih.gov/?te…" at bounding box center [312, 379] width 556 height 87
drag, startPoint x: 62, startPoint y: 377, endPoint x: 70, endPoint y: 376, distance: 7.4
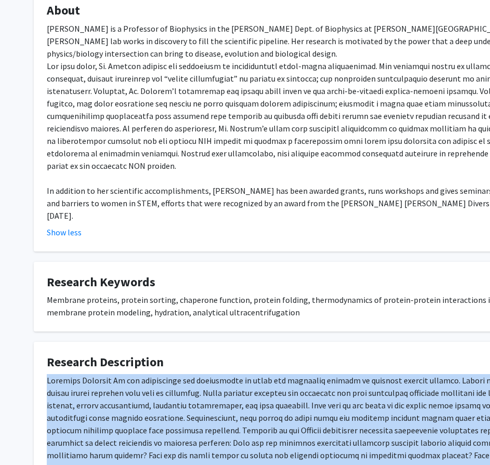
scroll to position [208, 0]
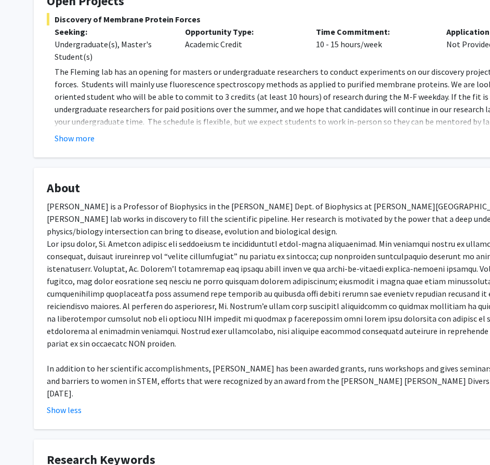
click at [67, 404] on fg-card "About Karen Fleming is a Professor of Biophysics in the TC Jenkins Dept. of Bio…" at bounding box center [312, 298] width 556 height 261
click at [61, 404] on button "Show less" at bounding box center [64, 410] width 35 height 12
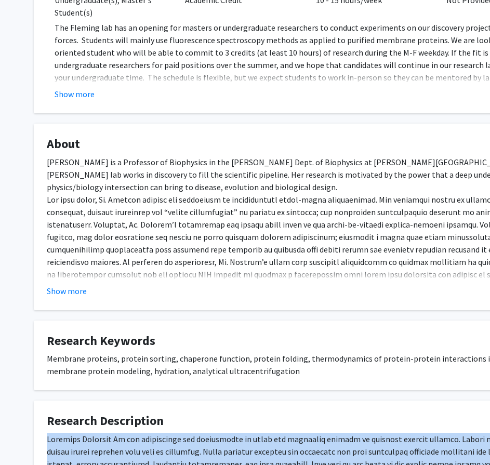
scroll to position [260, 0]
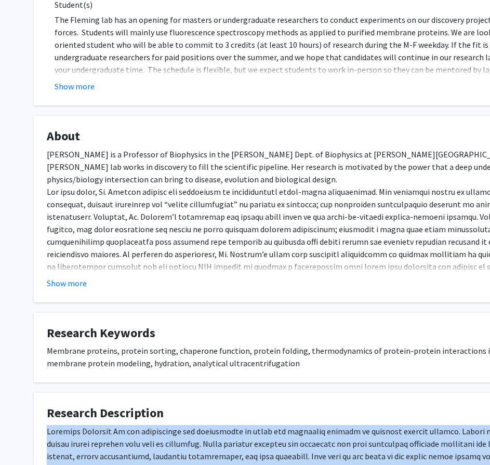
click at [82, 280] on button "Show more" at bounding box center [67, 283] width 40 height 12
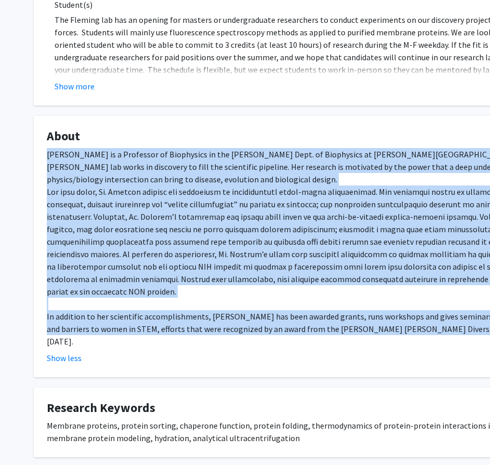
drag, startPoint x: 43, startPoint y: 152, endPoint x: 467, endPoint y: 333, distance: 461.2
click at [470, 334] on fg-card "About Karen Fleming is a Professor of Biophysics in the TC Jenkins Dept. of Bio…" at bounding box center [312, 246] width 556 height 261
copy div "Karen Fleming is a Professor of Biophysics in the TC Jenkins Dept. of Biophysic…"
click at [378, 257] on div "Karen Fleming is a Professor of Biophysics in the TC Jenkins Dept. of Biophysic…" at bounding box center [312, 248] width 530 height 200
drag, startPoint x: 33, startPoint y: 151, endPoint x: 463, endPoint y: 322, distance: 462.6
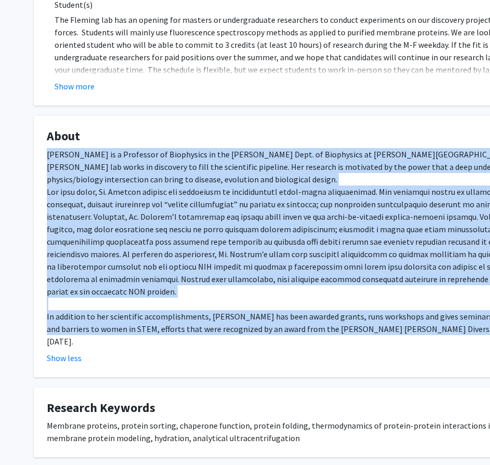
click at [474, 331] on div "Karen Fleming Bookmark Compose Request Titles: Professor Degrees: PhD, Georgeto…" at bounding box center [312, 410] width 572 height 1250
copy div "Karen Fleming is a Professor of Biophysics in the TC Jenkins Dept. of Biophysic…"
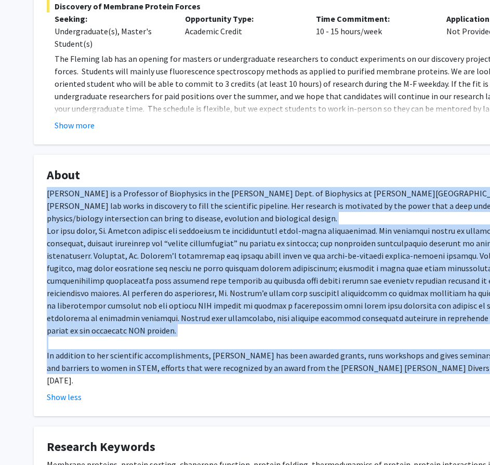
scroll to position [52, 0]
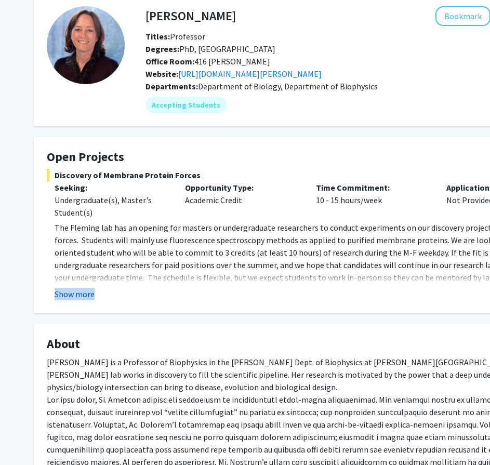
click at [92, 291] on fg-read-more "The Fleming lab has an opening for masters or undergraduate researchers to cond…" at bounding box center [312, 260] width 530 height 79
click at [92, 292] on button "Show more" at bounding box center [75, 294] width 40 height 12
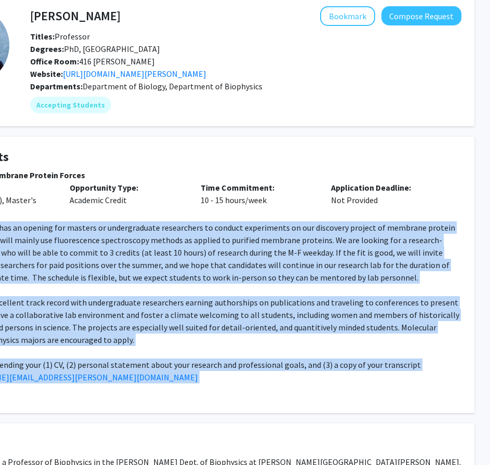
scroll to position [52, 134]
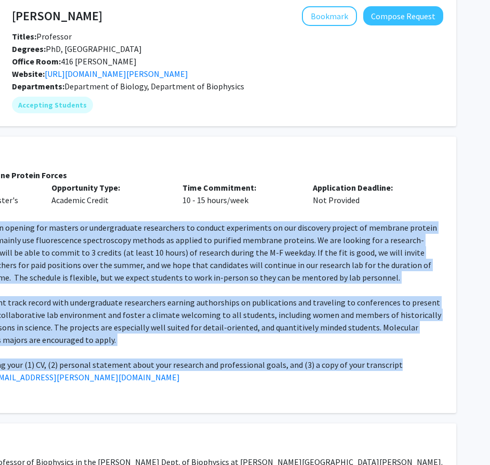
drag, startPoint x: 44, startPoint y: 221, endPoint x: 402, endPoint y: 363, distance: 384.7
click at [402, 363] on fg-card "Open Projects Discovery of Membrane Protein Forces Seeking: Undergraduate(s), M…" at bounding box center [178, 275] width 556 height 276
copy div "The Fleming lab has an opening for masters or undergraduate researchers to cond…"
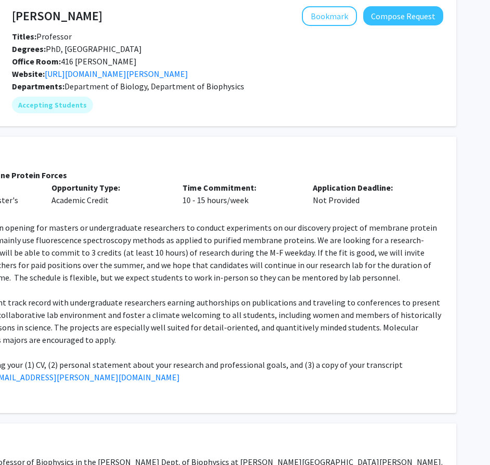
drag, startPoint x: 382, startPoint y: 393, endPoint x: 191, endPoint y: 432, distance: 194.6
click at [166, 404] on fg-card "Open Projects Discovery of Membrane Protein Forces Seeking: Undergraduate(s), M…" at bounding box center [178, 275] width 556 height 276
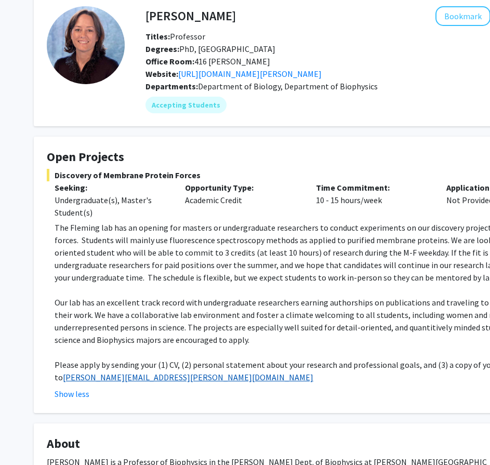
click at [114, 378] on link "[PERSON_NAME][EMAIL_ADDRESS][PERSON_NAME][DOMAIN_NAME]" at bounding box center [188, 377] width 250 height 10
